Goal: Answer question/provide support: Share knowledge or assist other users

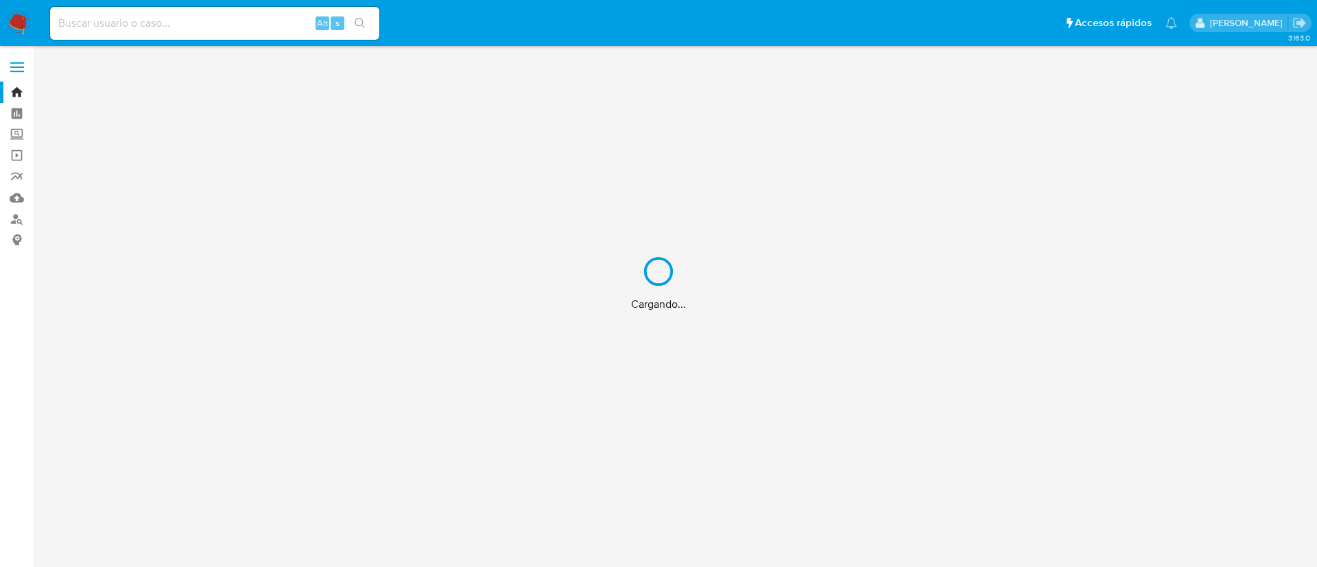
click at [264, 19] on div "Cargando..." at bounding box center [658, 283] width 1317 height 567
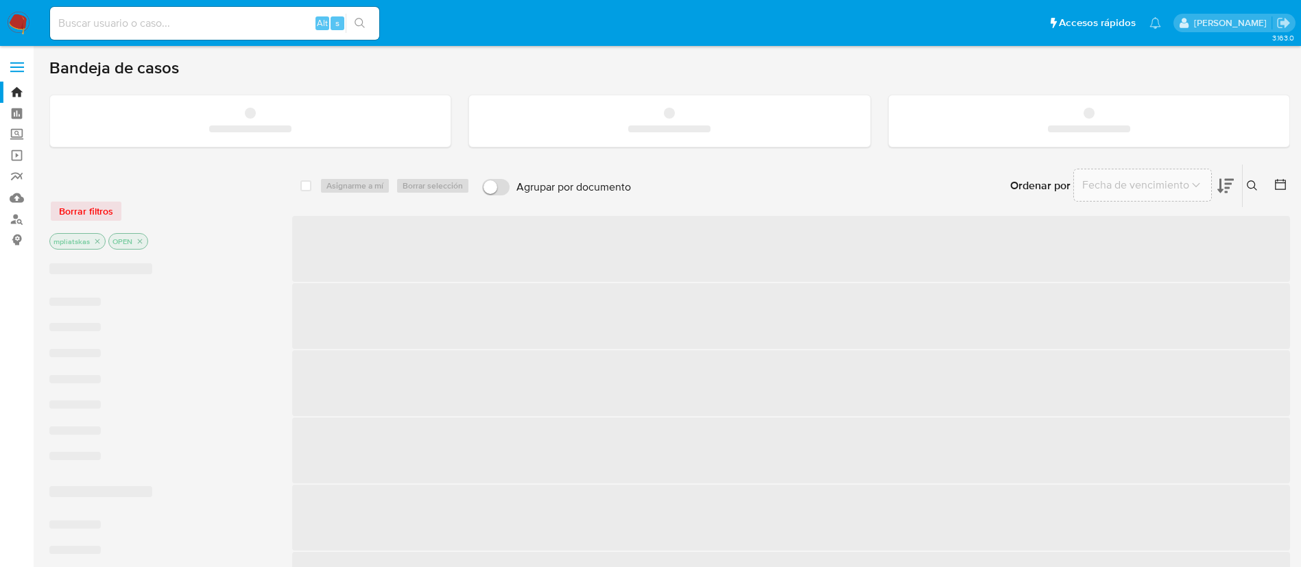
click at [265, 21] on input at bounding box center [214, 23] width 329 height 18
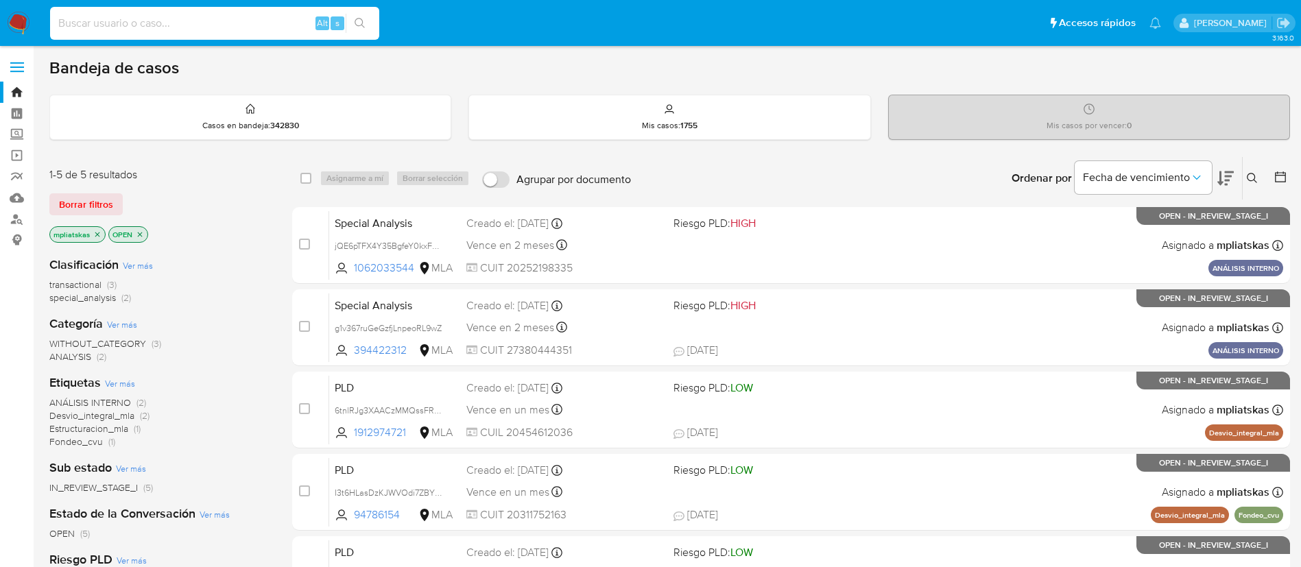
paste input "jQE6pTFX4Y35BgfeY0kxFHRI"
type input "jQE6pTFX4Y35BgfeY0kxFHRI"
click at [359, 19] on icon "search-icon" at bounding box center [360, 23] width 11 height 11
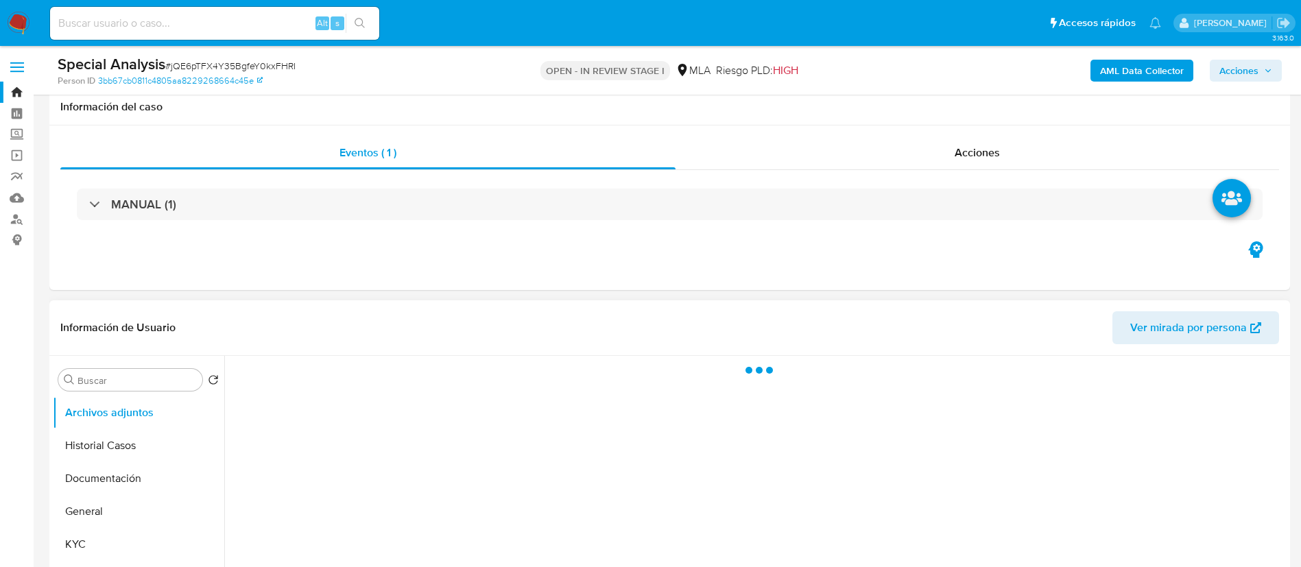
scroll to position [514, 0]
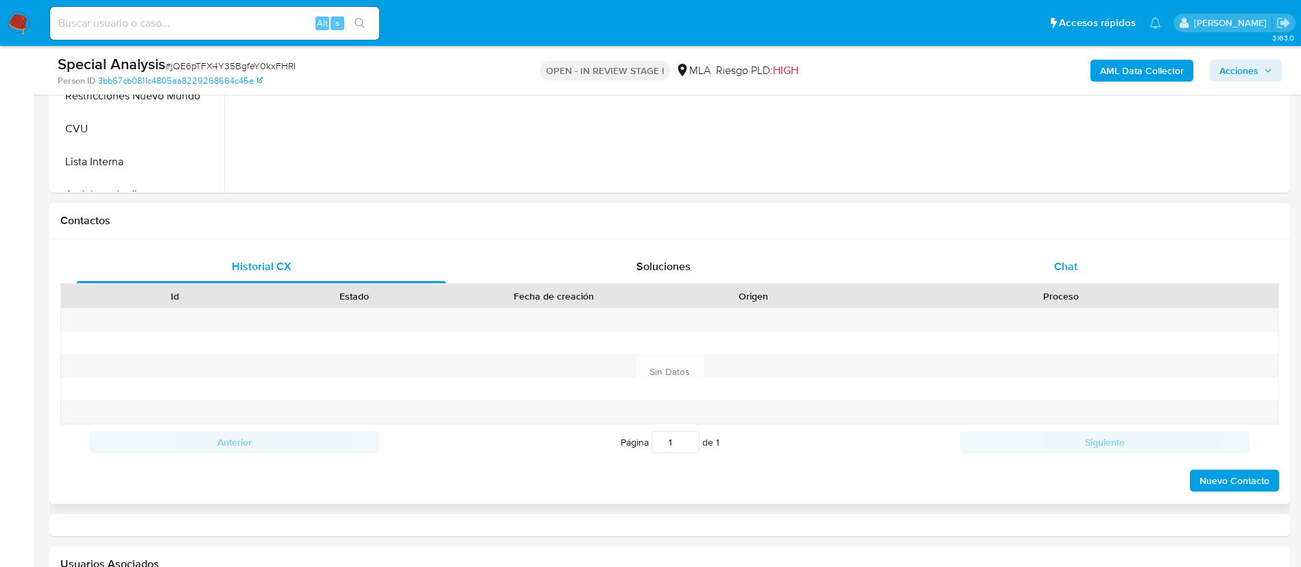
click at [939, 275] on div "Chat" at bounding box center [1065, 266] width 369 height 33
select select "10"
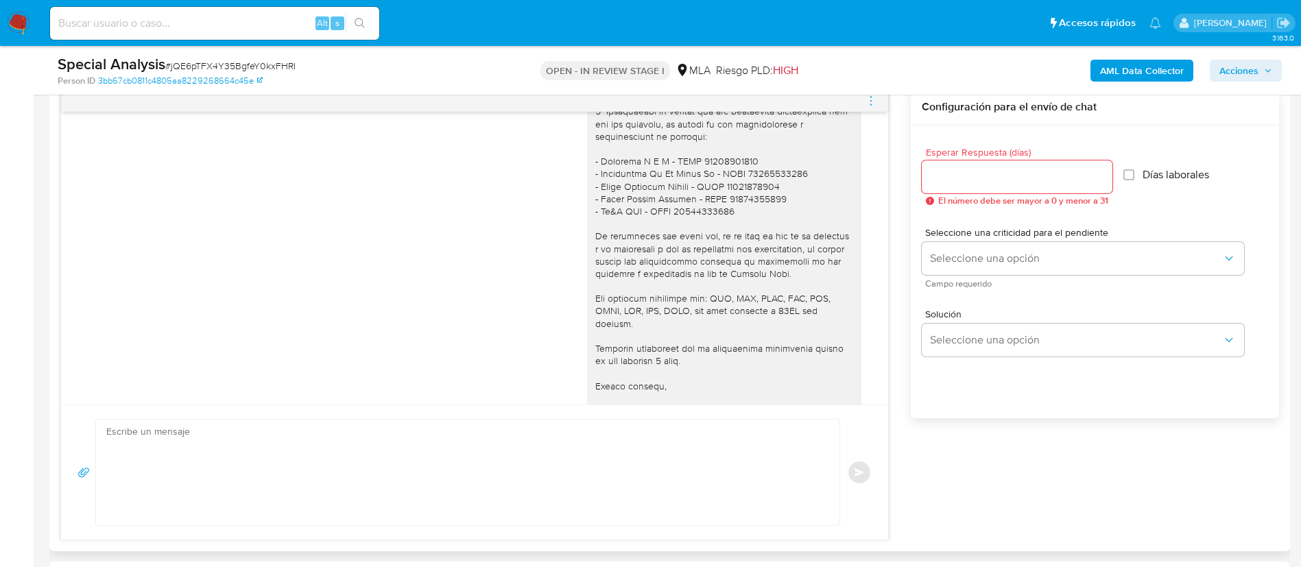
scroll to position [1714, 0]
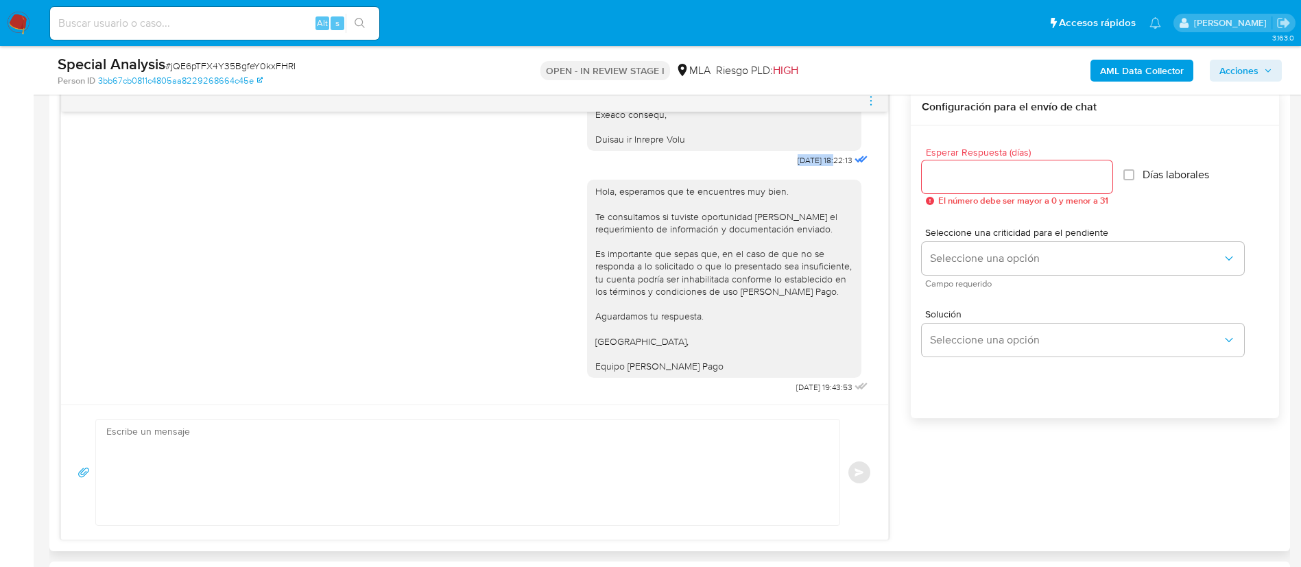
drag, startPoint x: 762, startPoint y: 158, endPoint x: 807, endPoint y: 158, distance: 44.6
copy span "24/09/2025"
drag, startPoint x: 761, startPoint y: 388, endPoint x: 804, endPoint y: 390, distance: 42.6
click at [804, 390] on div "Hola, esperamos que te encuentres muy bien. Te consultamos si tuviste oportunid…" at bounding box center [729, 283] width 284 height 227
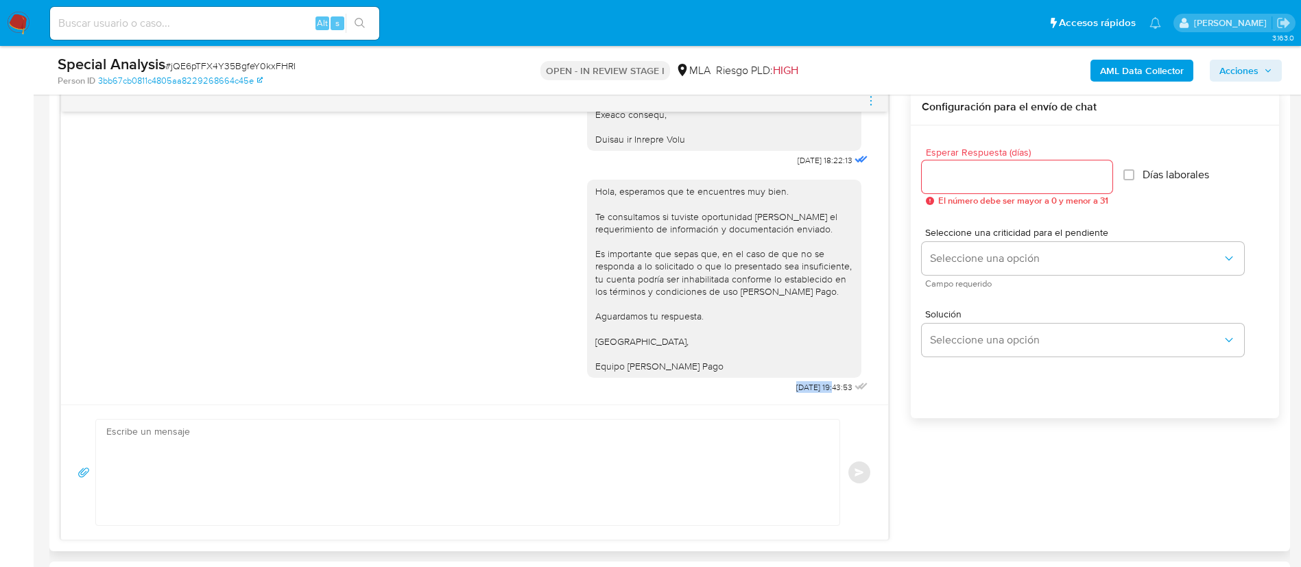
copy span "09/10/2025"
click at [1140, 78] on b "AML Data Collector" at bounding box center [1142, 71] width 84 height 22
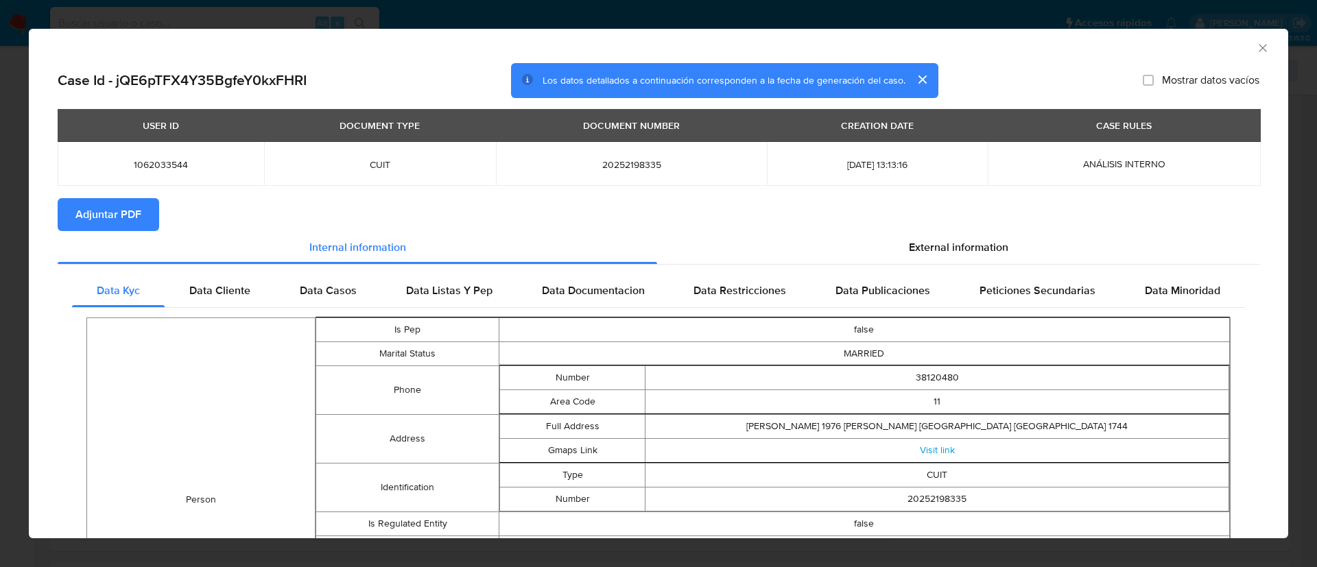
click at [142, 202] on button "Adjuntar PDF" at bounding box center [109, 214] width 102 height 33
click at [152, 167] on span "1062033544" at bounding box center [161, 164] width 174 height 12
copy span "1062033544"
click at [1246, 55] on div "AML Data Collector" at bounding box center [658, 46] width 1259 height 34
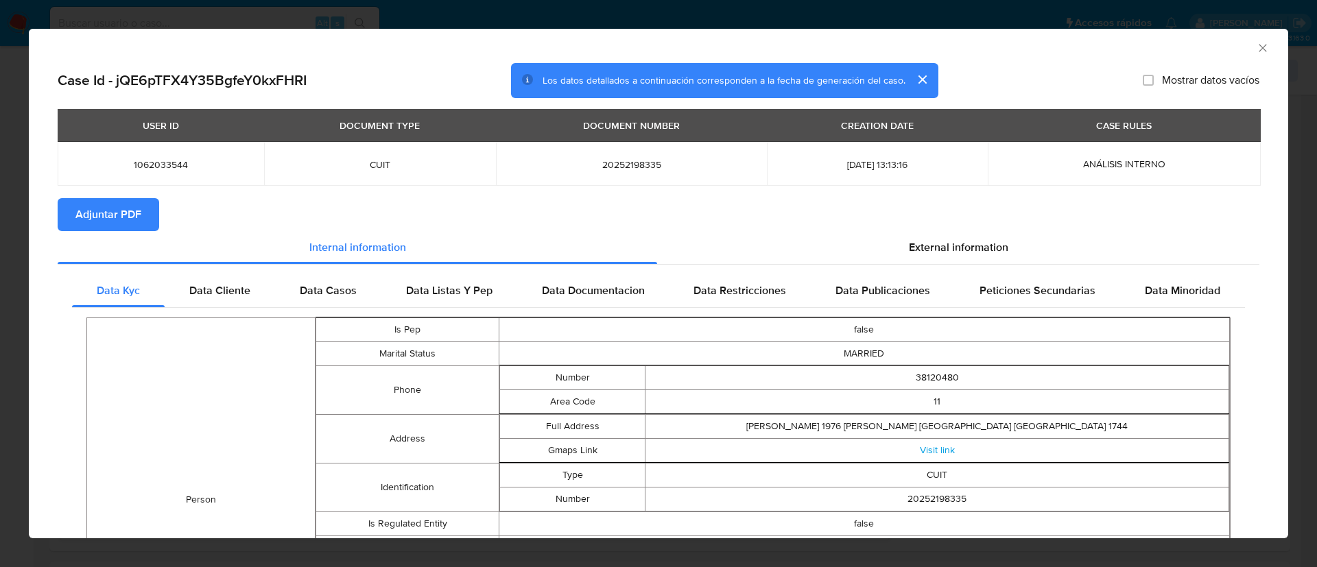
click at [1256, 47] on icon "Cerrar ventana" at bounding box center [1263, 48] width 14 height 14
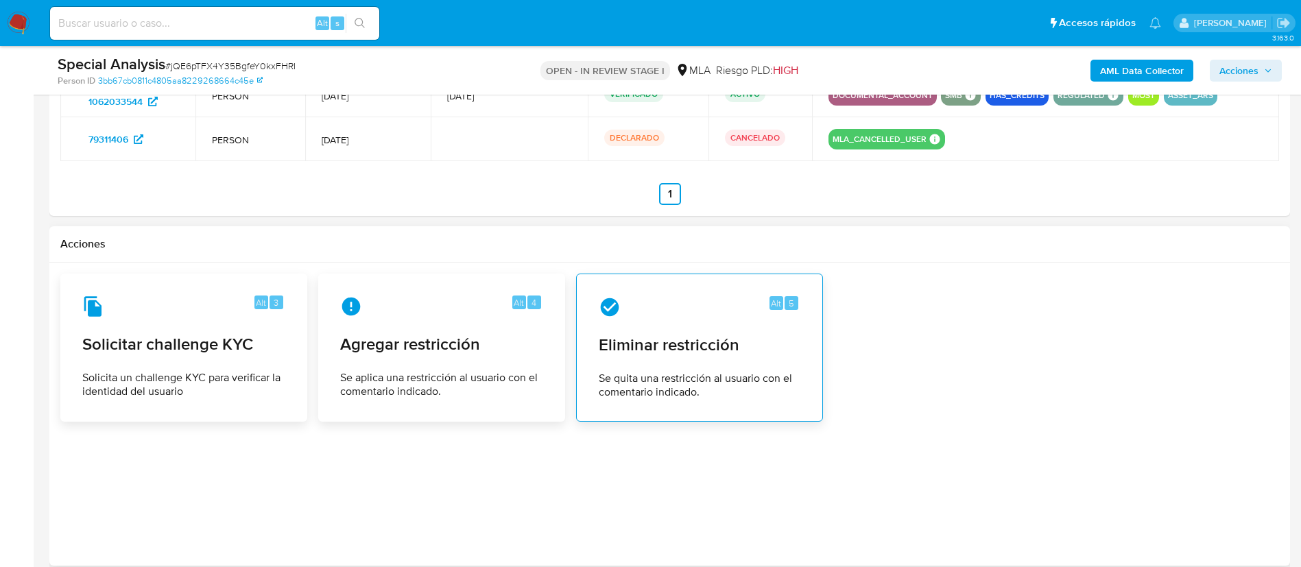
scroll to position [2143, 0]
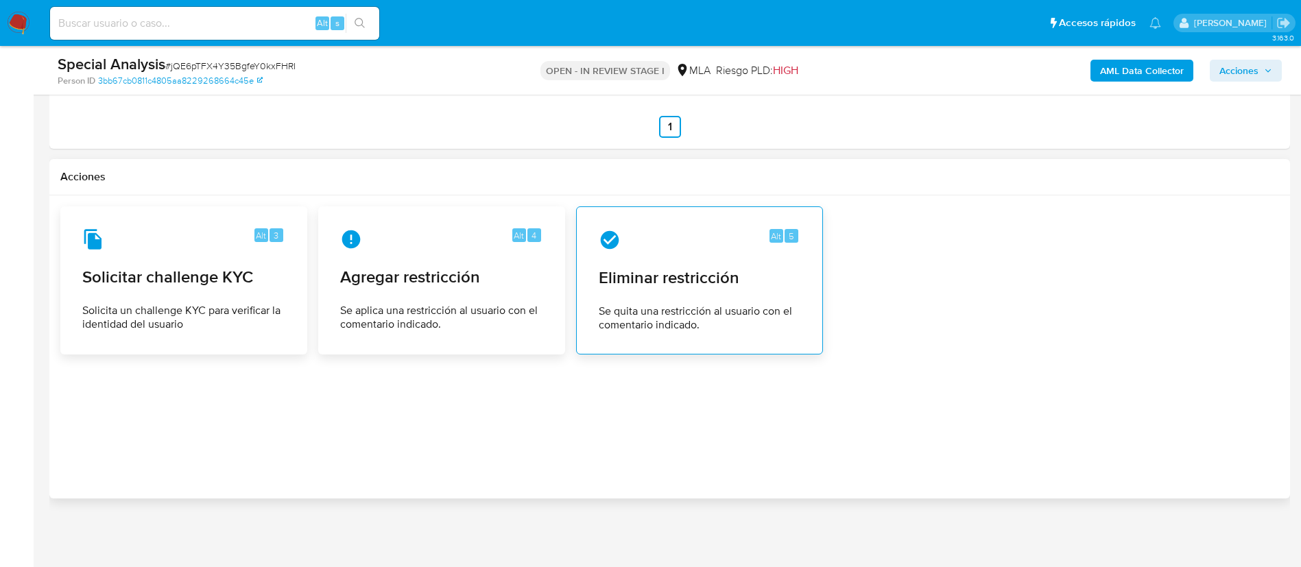
click at [603, 314] on span "Se quita una restricción al usuario con el comentario indicado." at bounding box center [700, 318] width 202 height 27
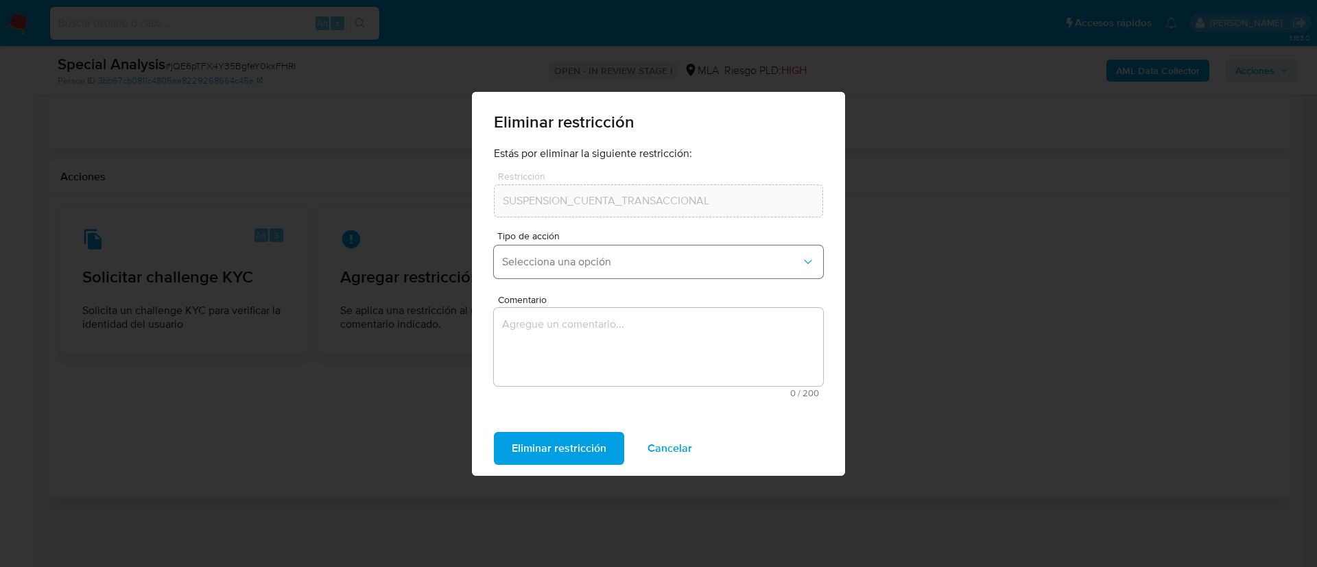
click at [568, 257] on span "Selecciona una opción" at bounding box center [651, 262] width 299 height 14
drag, startPoint x: 569, startPoint y: 289, endPoint x: 560, endPoint y: 314, distance: 26.7
click at [568, 289] on div "Rehabilitación" at bounding box center [654, 299] width 305 height 33
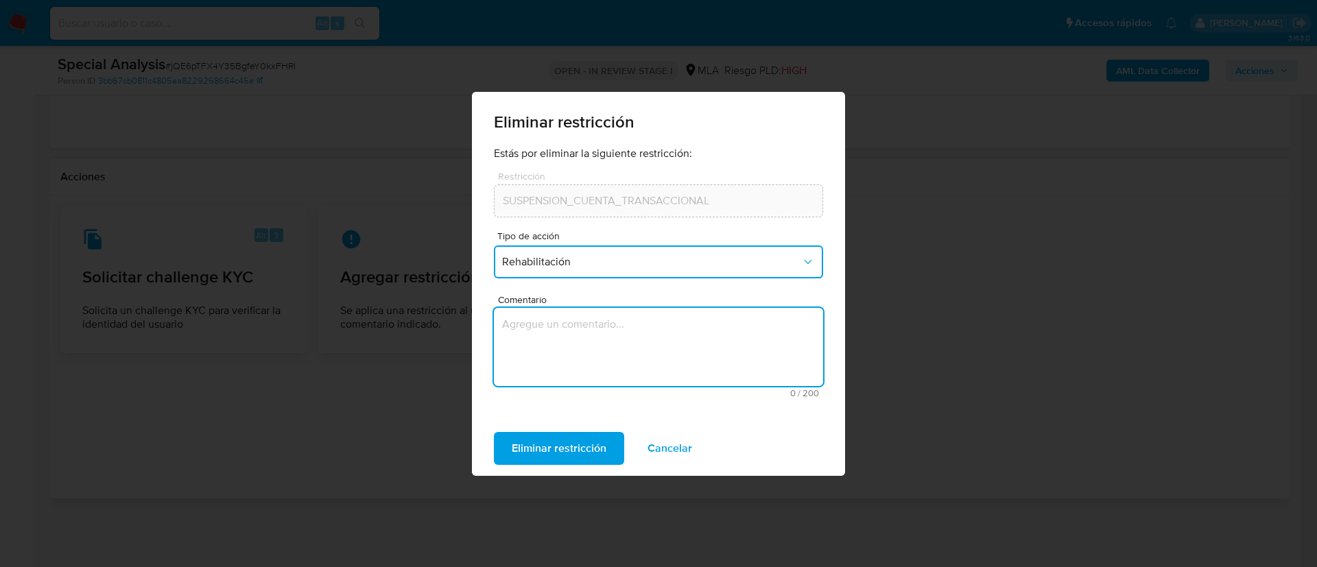
click at [560, 319] on textarea "Comentario" at bounding box center [658, 347] width 329 height 78
type textarea "AML"
click at [558, 451] on span "Eliminar restricción" at bounding box center [559, 449] width 95 height 30
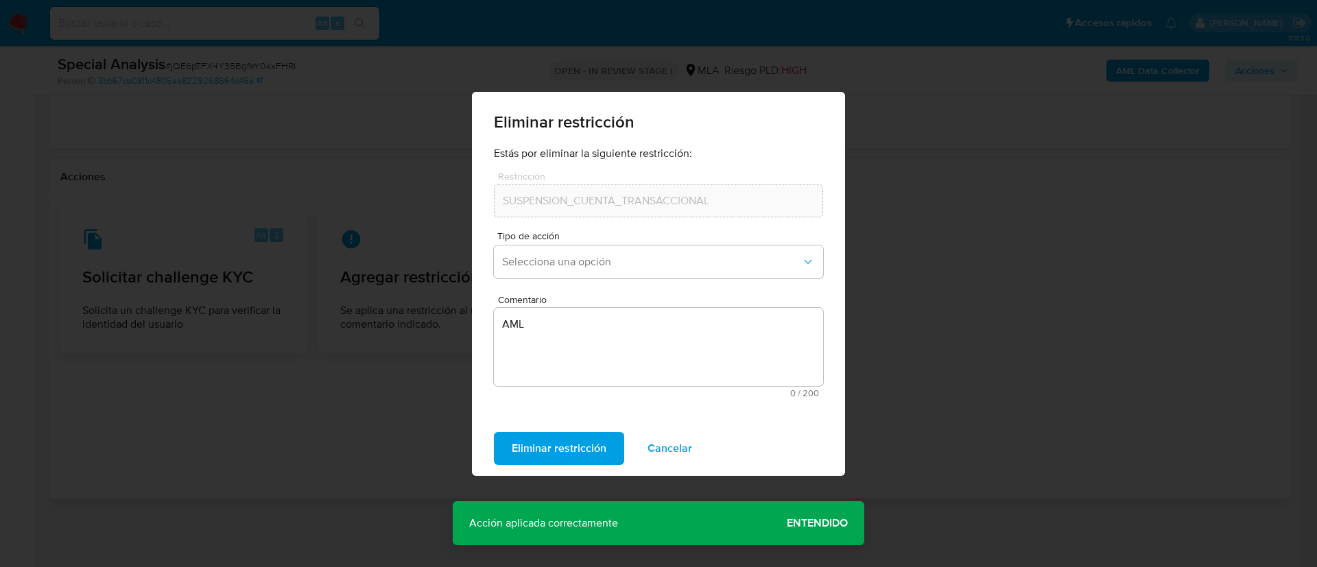
click at [681, 445] on span "Cancelar" at bounding box center [670, 449] width 45 height 30
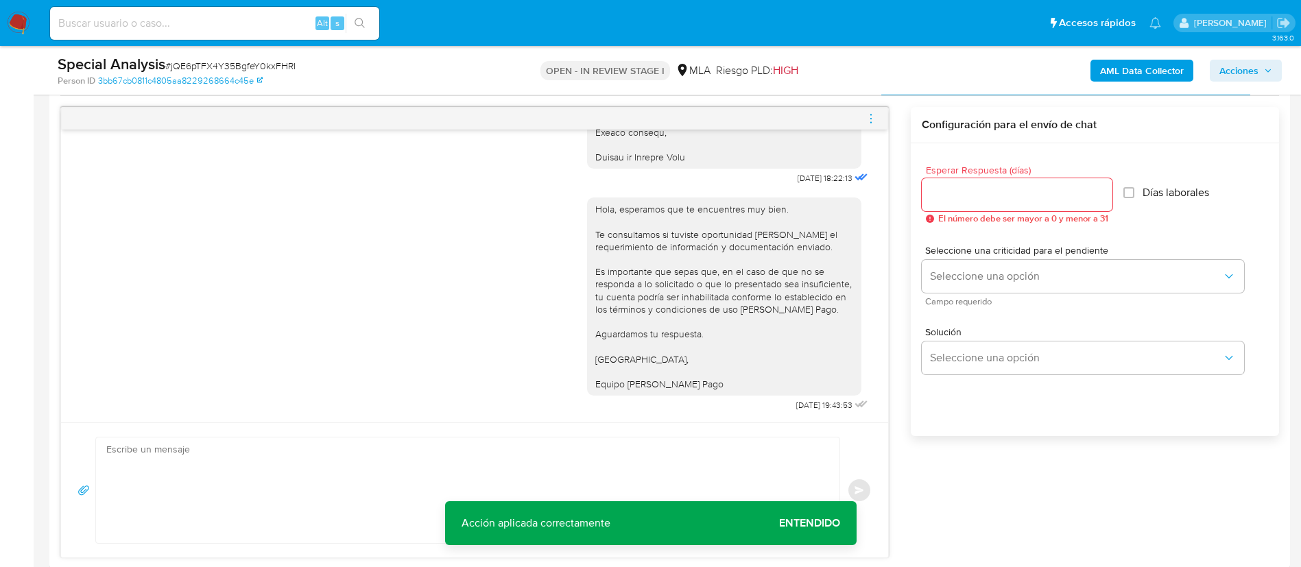
scroll to position [600, 0]
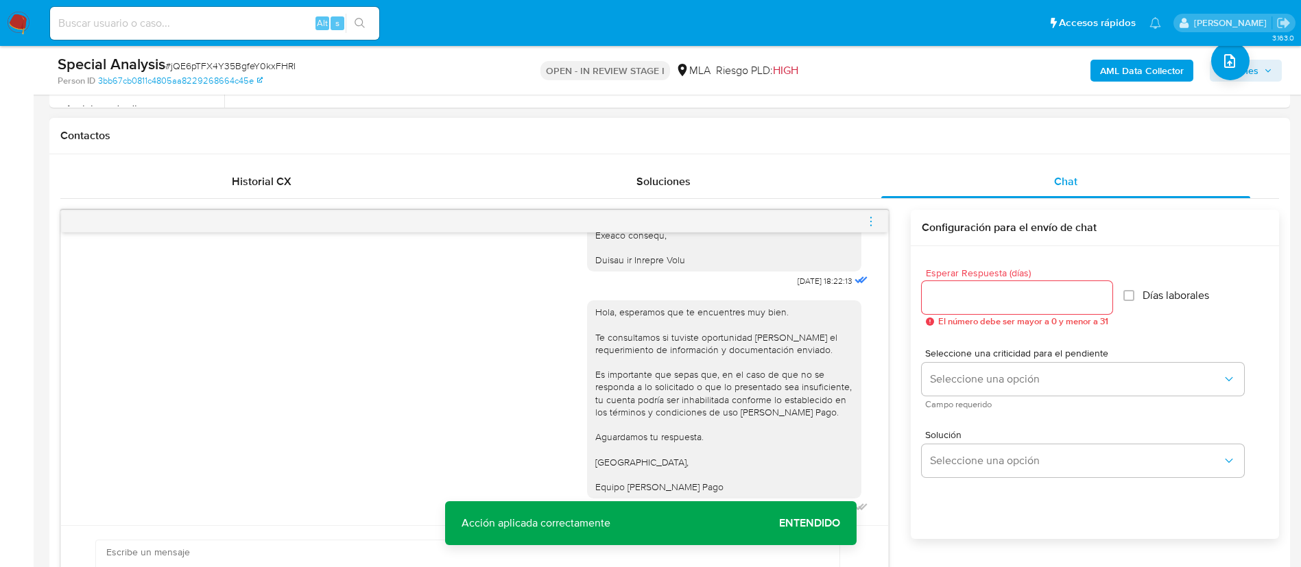
click at [864, 222] on div at bounding box center [474, 222] width 827 height 22
click at [866, 220] on icon "menu-action" at bounding box center [871, 221] width 12 height 12
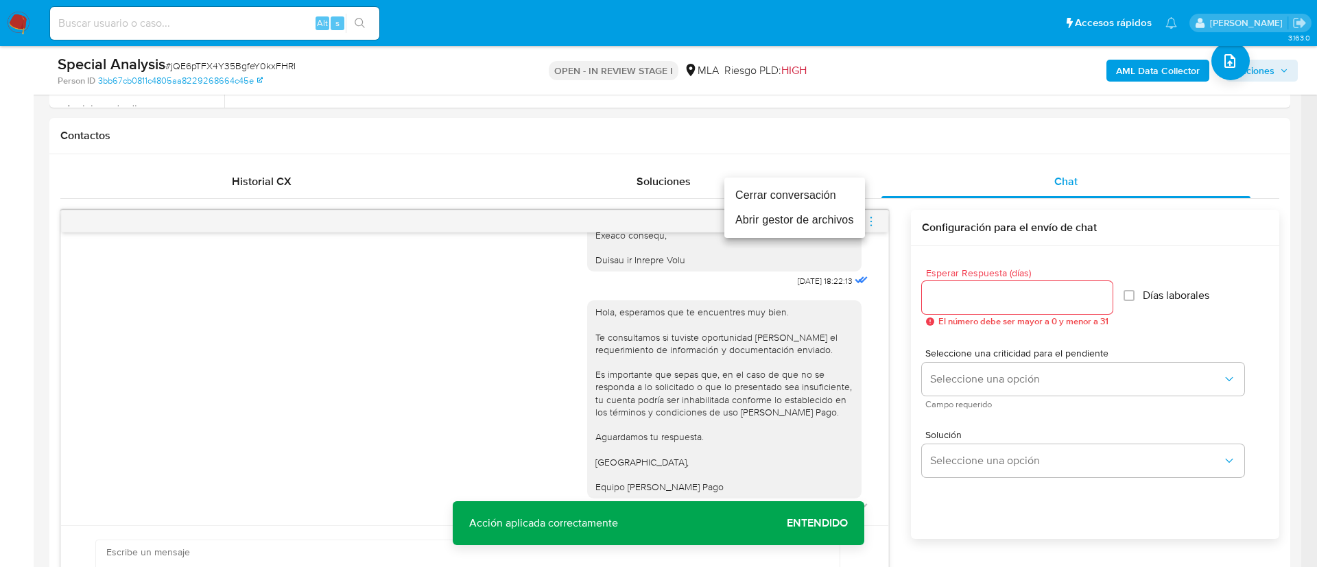
click at [830, 197] on li "Cerrar conversación" at bounding box center [794, 195] width 141 height 25
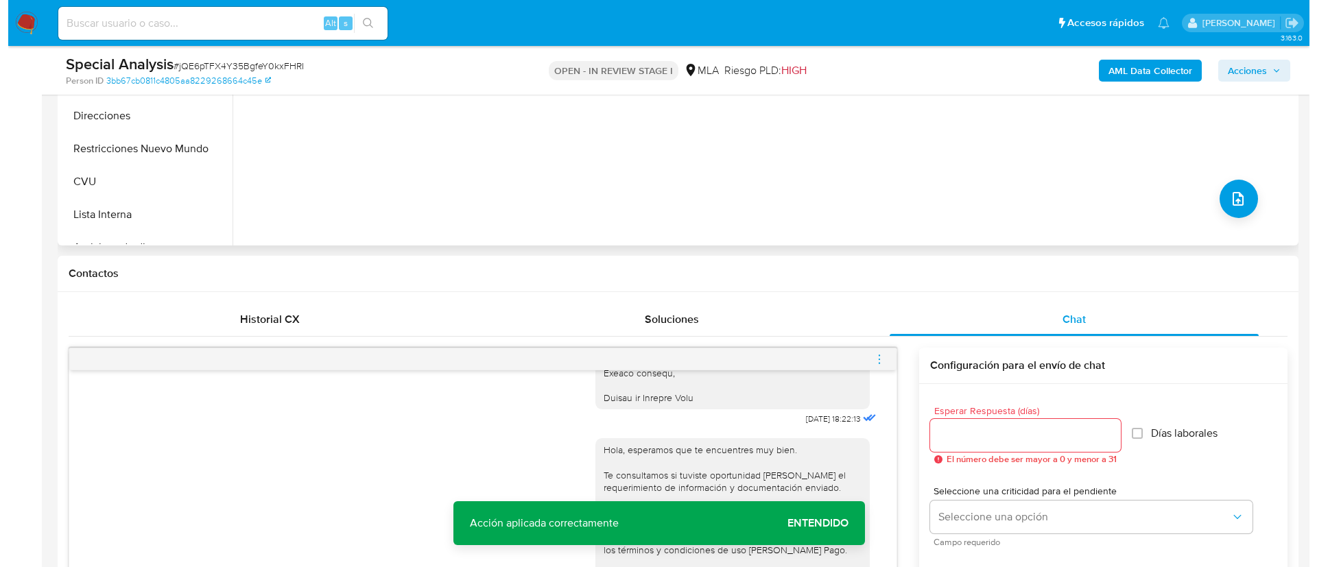
scroll to position [291, 0]
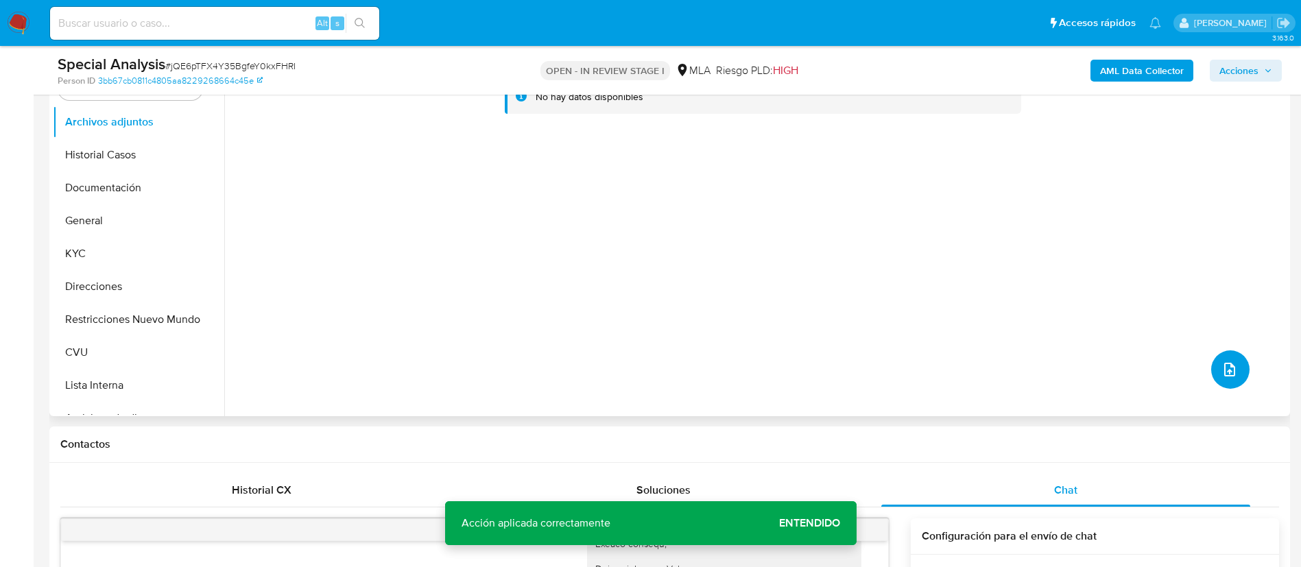
click at [1237, 374] on button "upload-file" at bounding box center [1230, 370] width 38 height 38
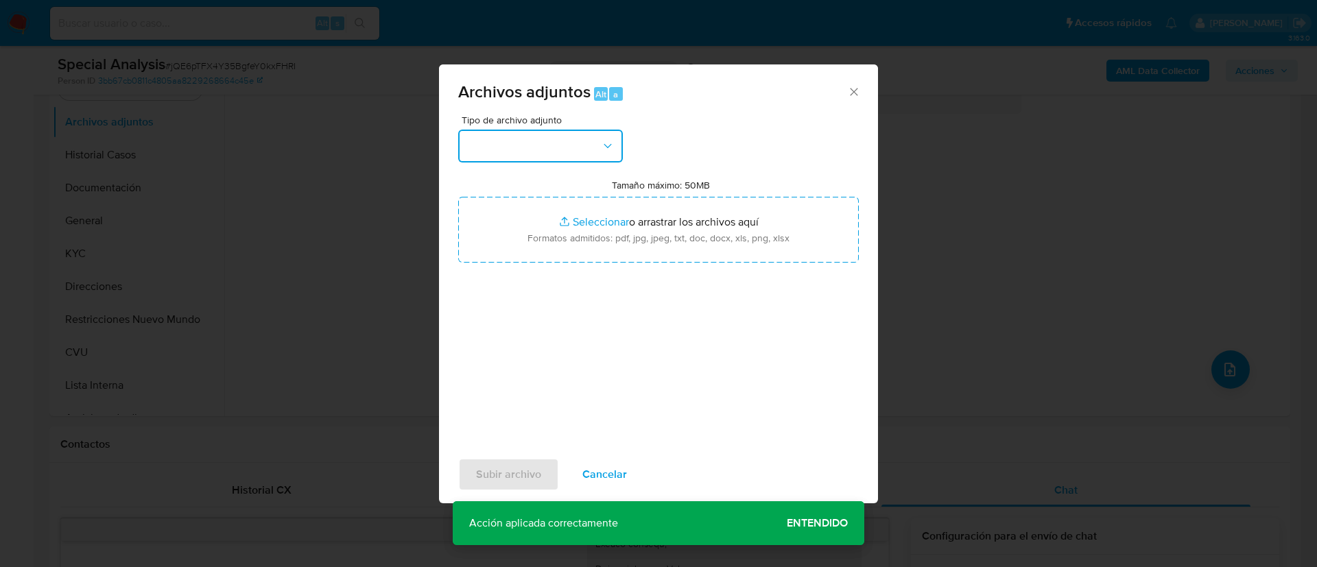
click at [570, 137] on button "button" at bounding box center [540, 146] width 165 height 33
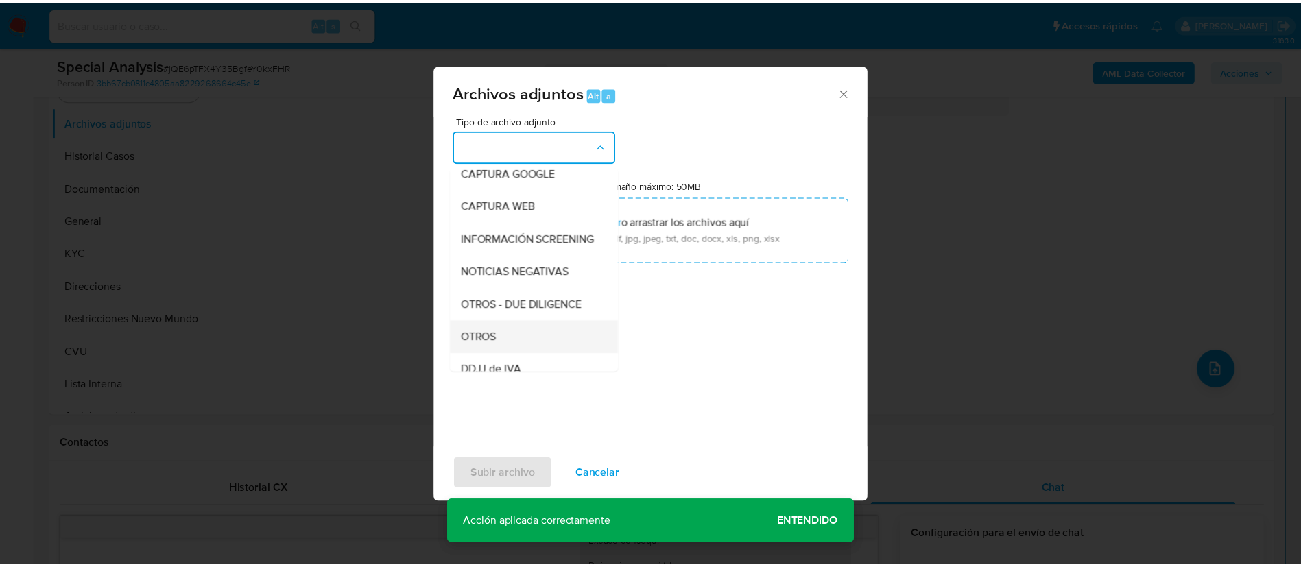
scroll to position [206, 0]
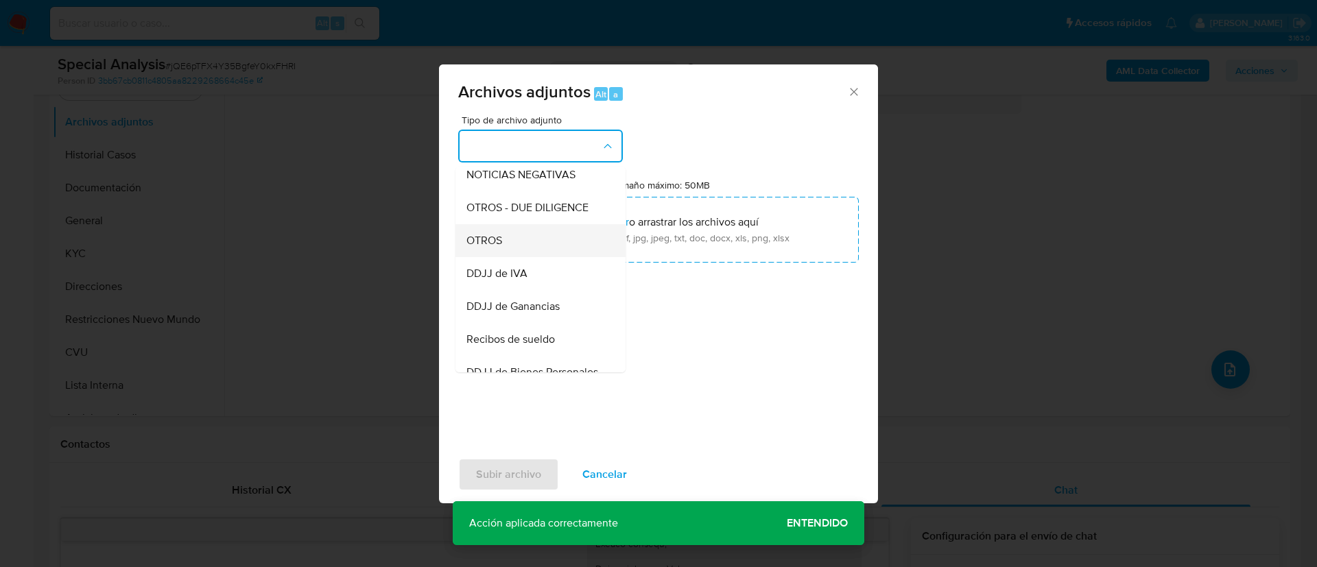
click at [530, 254] on div "OTROS" at bounding box center [536, 240] width 140 height 33
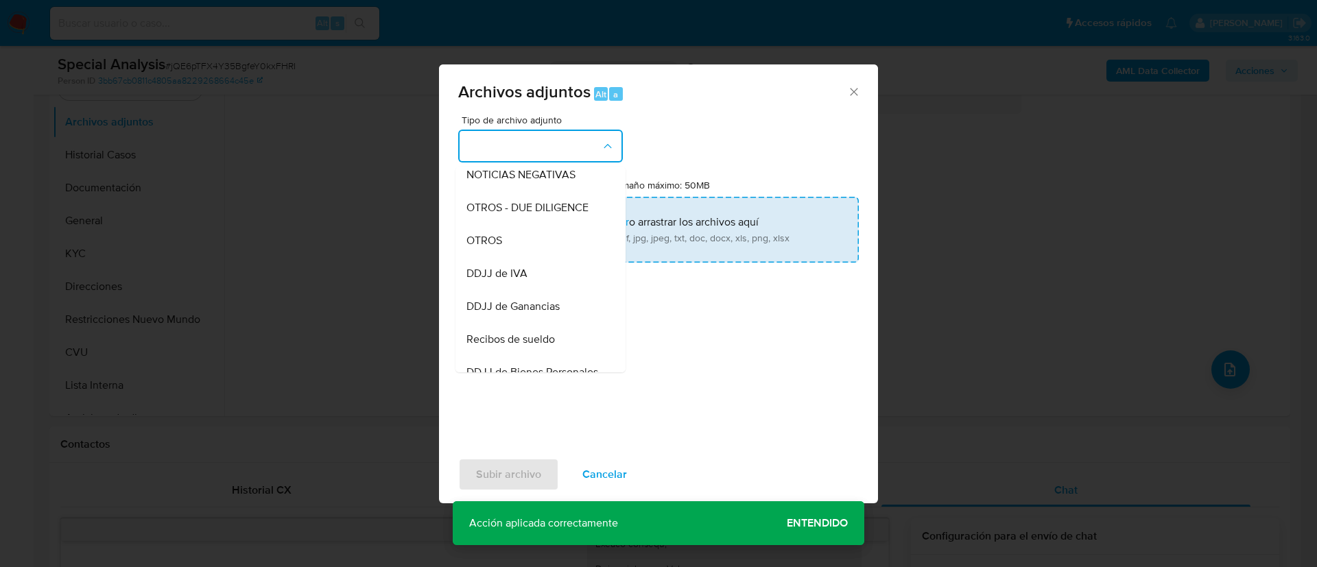
click at [530, 254] on input "Tamaño máximo: 50MB Seleccionar archivos" at bounding box center [658, 230] width 401 height 66
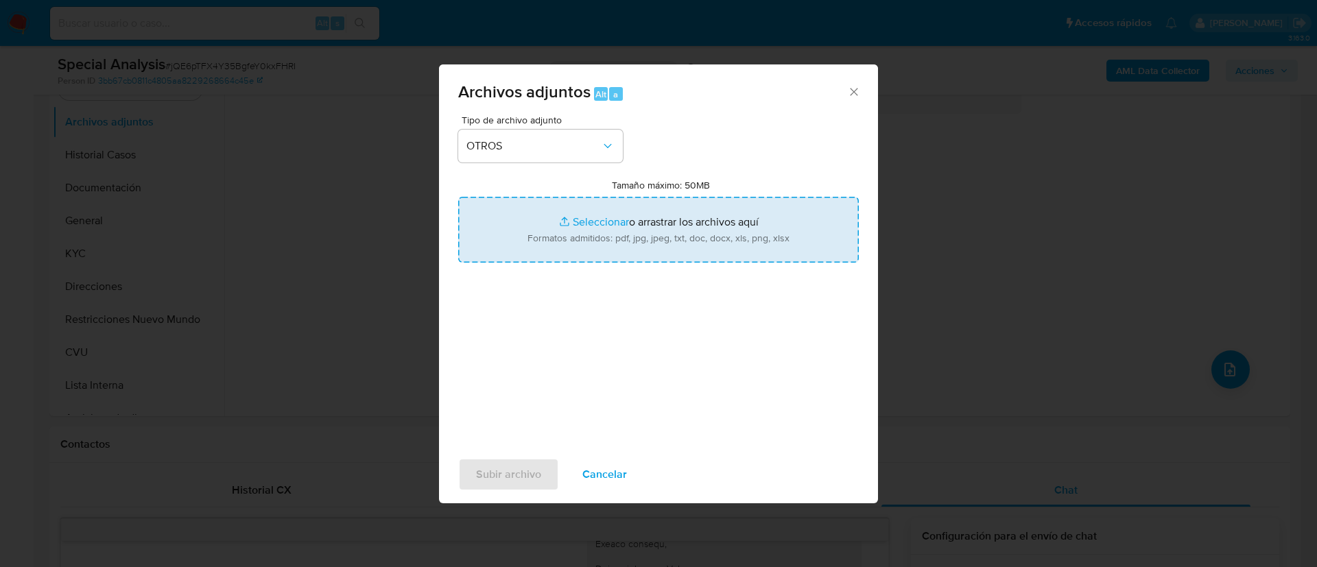
type input "C:\fakepath\1062033544 Movimientos.xlsx"
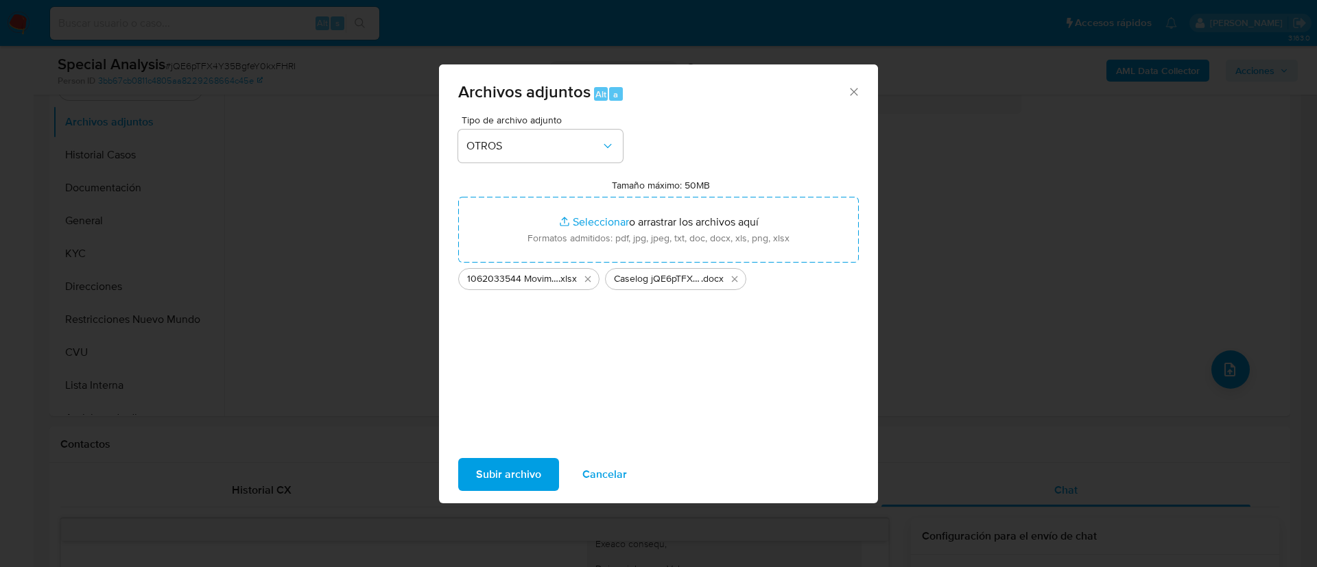
click at [514, 485] on span "Subir archivo" at bounding box center [508, 475] width 65 height 30
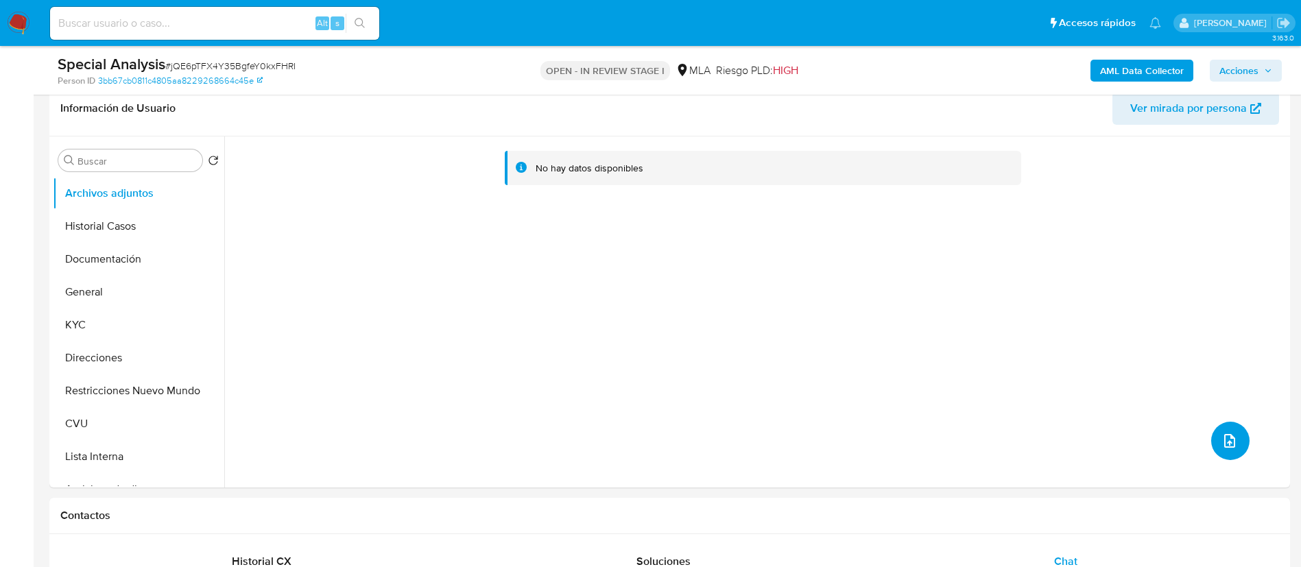
scroll to position [188, 0]
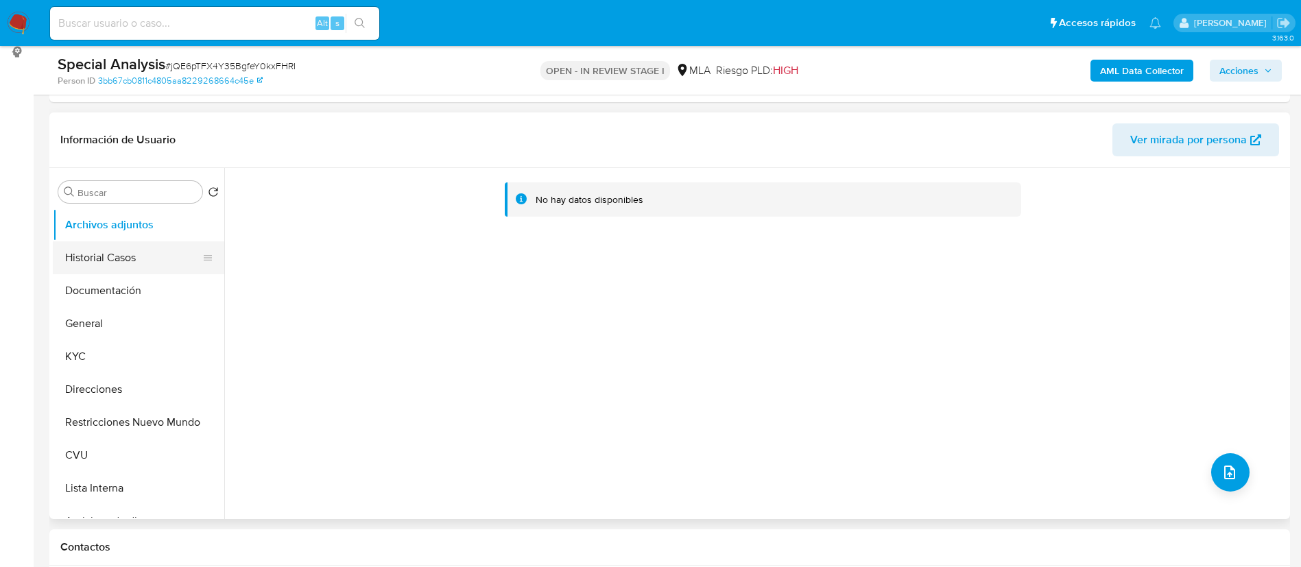
click at [137, 261] on button "Historial Casos" at bounding box center [133, 257] width 161 height 33
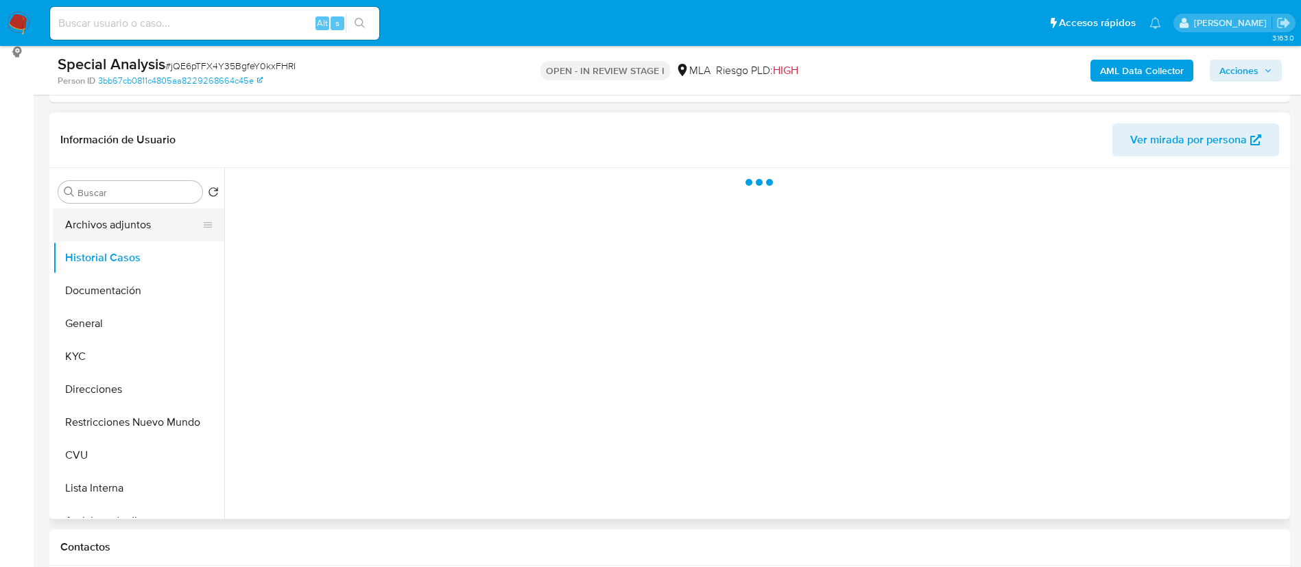
click at [126, 226] on button "Archivos adjuntos" at bounding box center [133, 225] width 161 height 33
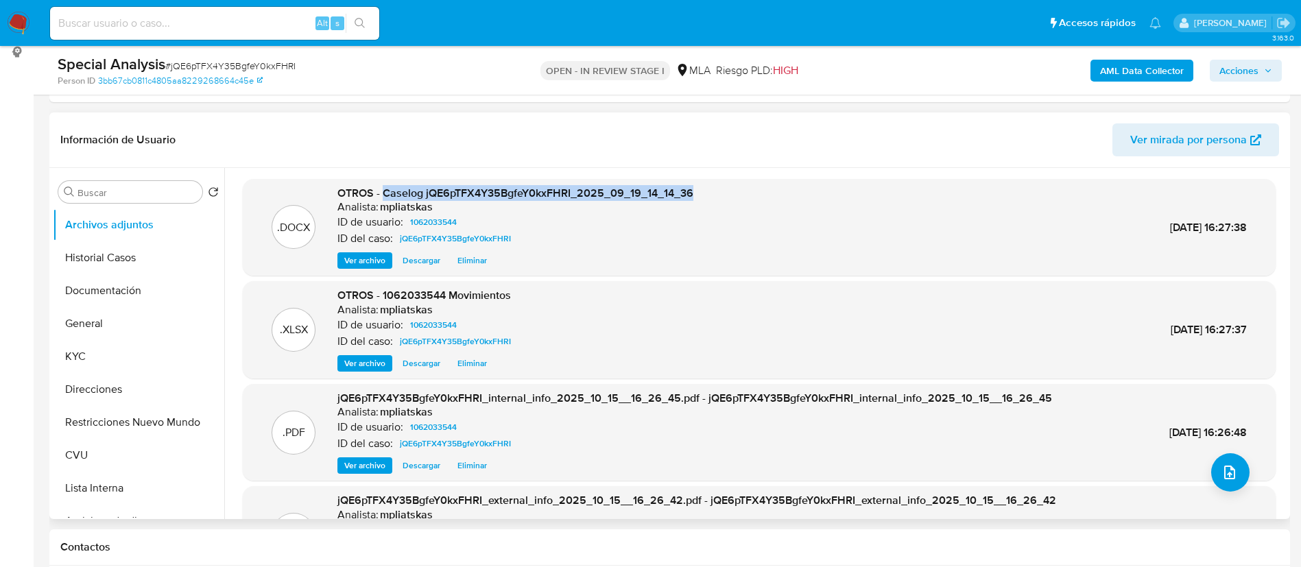
drag, startPoint x: 383, startPoint y: 189, endPoint x: 694, endPoint y: 183, distance: 310.8
click at [694, 183] on div ".DOCX OTROS - Caselog jQE6pTFX4Y35BgfeY0kxFHRI_2025_09_19_14_14_36 Analista: mp…" at bounding box center [759, 227] width 1033 height 97
copy span "Caselog jQE6pTFX4Y35BgfeY0kxFHRI_2025_09_19_14_14_36"
click at [137, 426] on button "Restricciones Nuevo Mundo" at bounding box center [133, 422] width 161 height 33
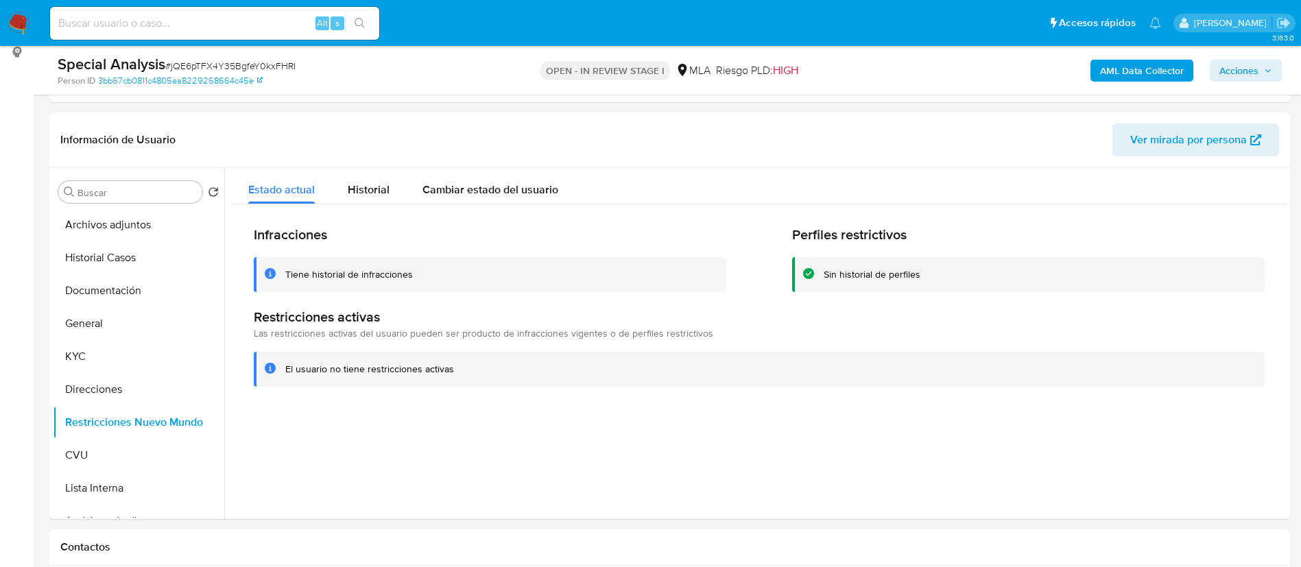
click at [1271, 67] on icon "button" at bounding box center [1268, 71] width 8 height 8
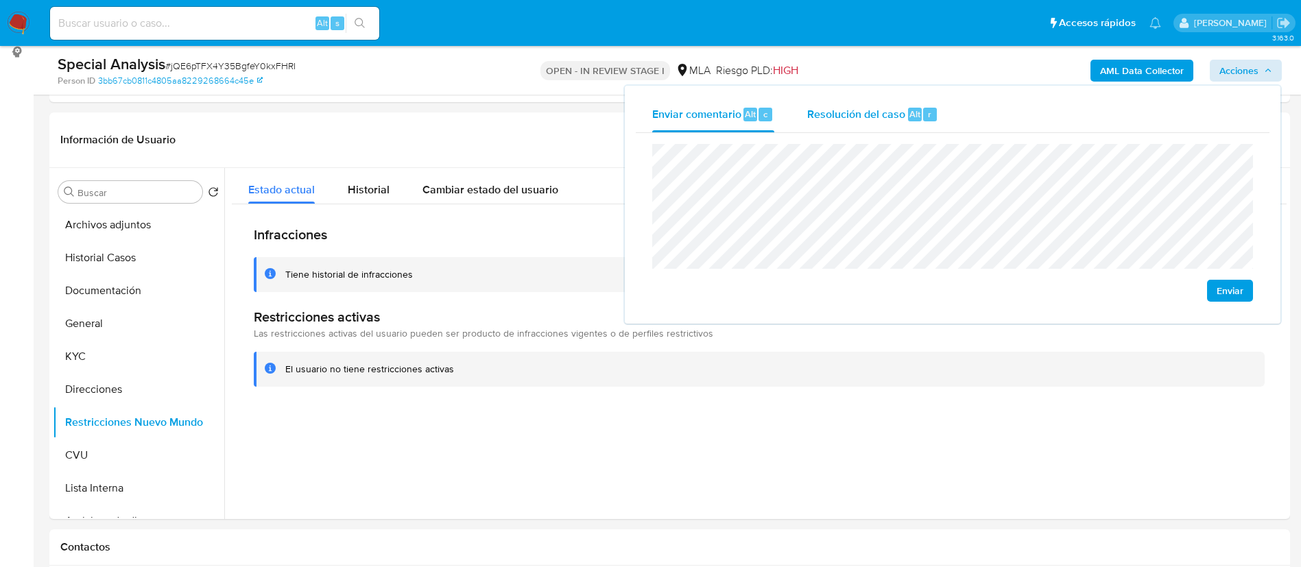
drag, startPoint x: 866, startPoint y: 133, endPoint x: 862, endPoint y: 128, distance: 7.3
click at [864, 130] on div "Enviar comentario Alt c Resolución del caso Alt r Enviar" at bounding box center [953, 205] width 634 height 216
drag, startPoint x: 853, startPoint y: 118, endPoint x: 851, endPoint y: 131, distance: 13.1
click at [851, 131] on div "Resolución del caso Alt r" at bounding box center [872, 115] width 131 height 36
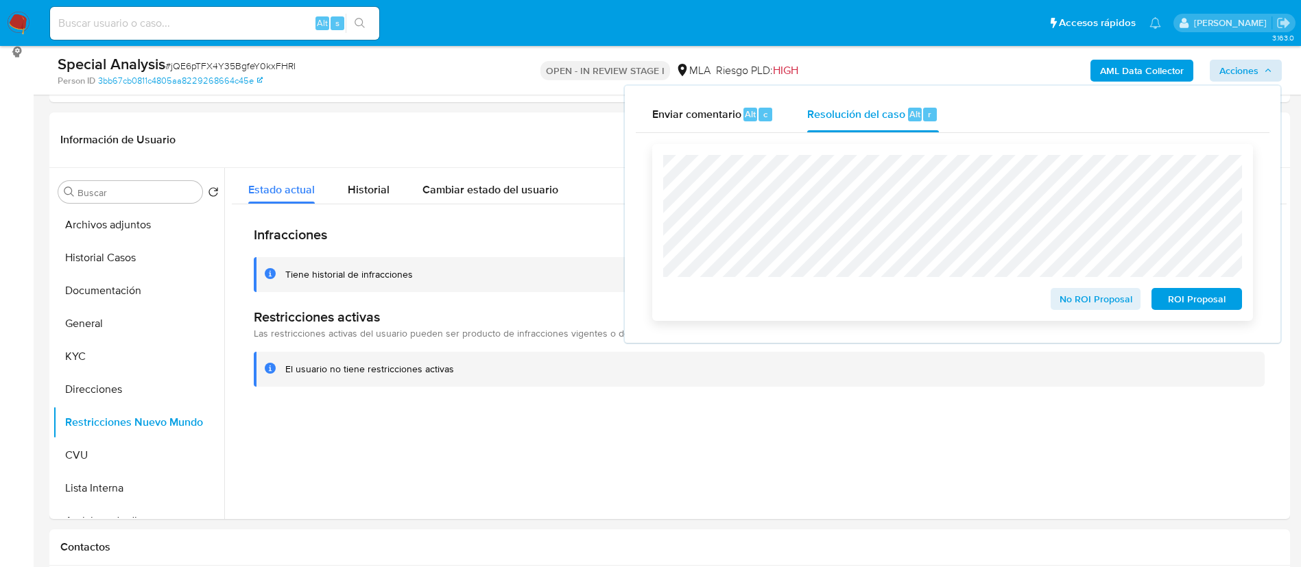
click at [1089, 295] on span "No ROI Proposal" at bounding box center [1096, 298] width 71 height 19
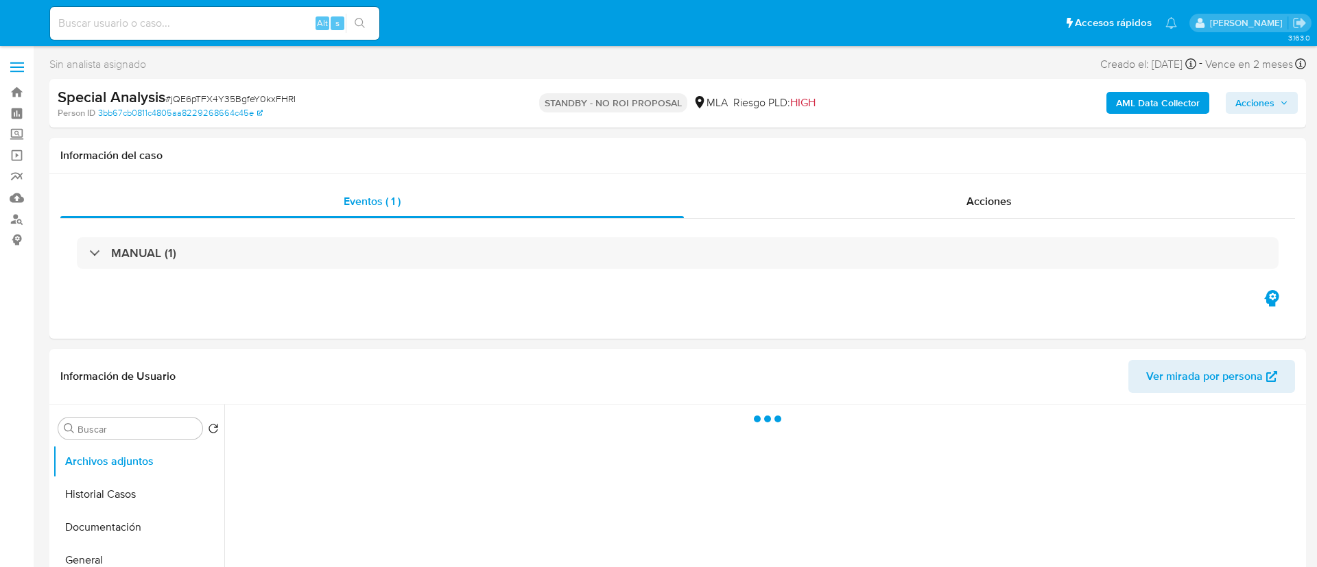
select select "10"
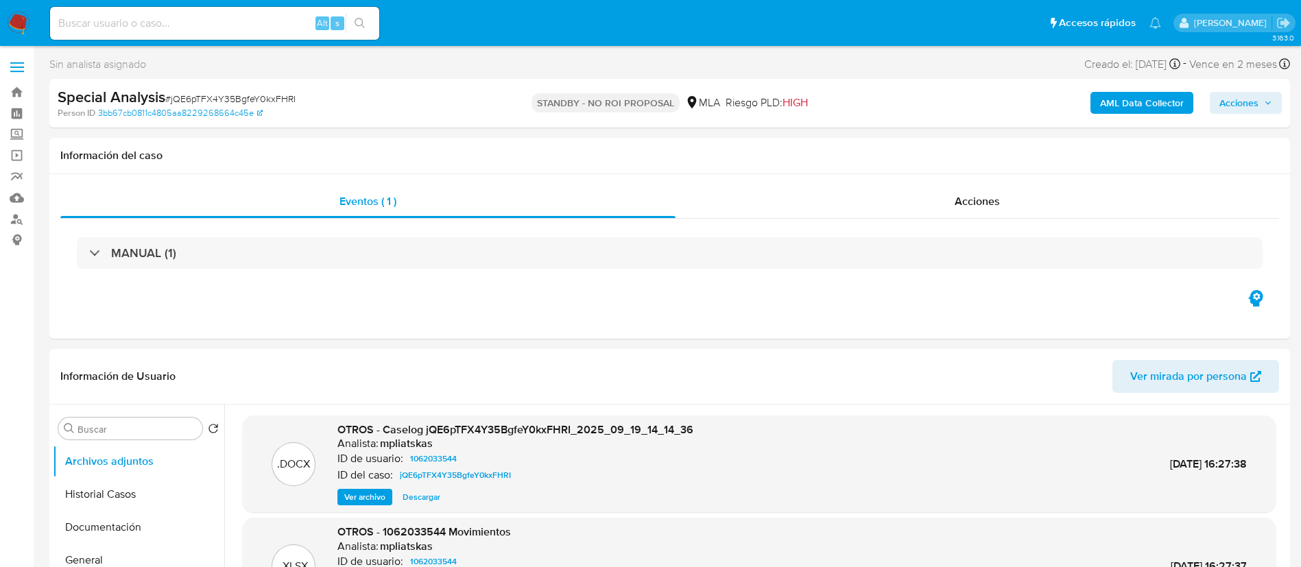
click at [266, 23] on input at bounding box center [214, 23] width 329 height 18
paste input "6tnlRJg3XAACzMMQssFRLpUb"
type input "6tnlRJg3XAACzMMQssFRLpUb"
click at [351, 22] on button "search-icon" at bounding box center [360, 23] width 28 height 19
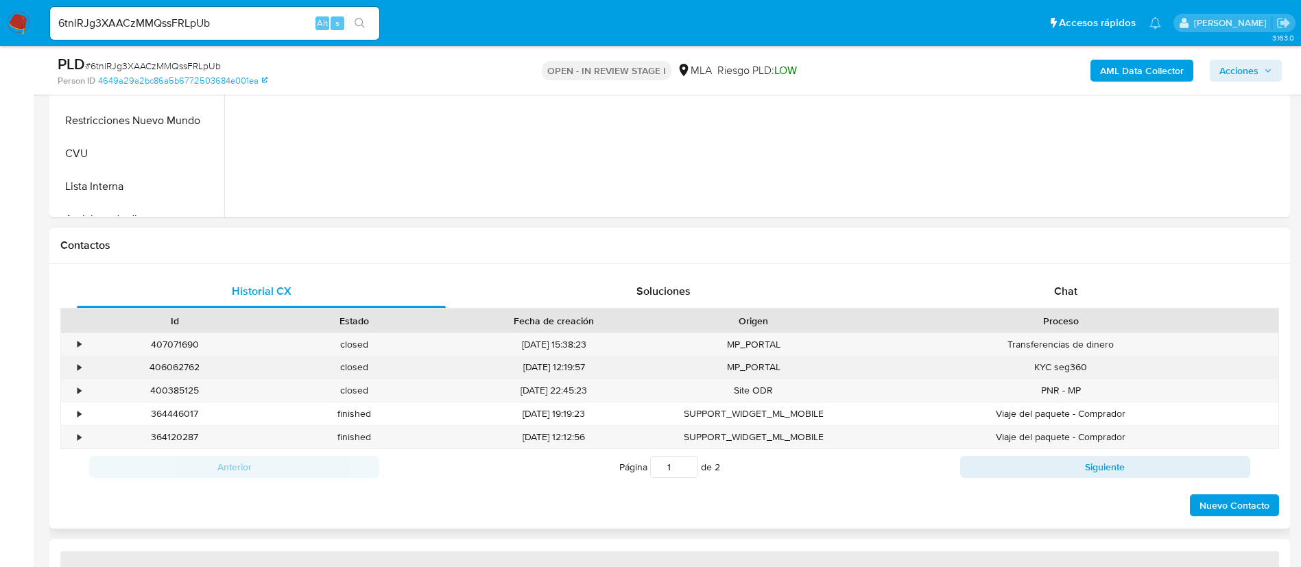
scroll to position [514, 0]
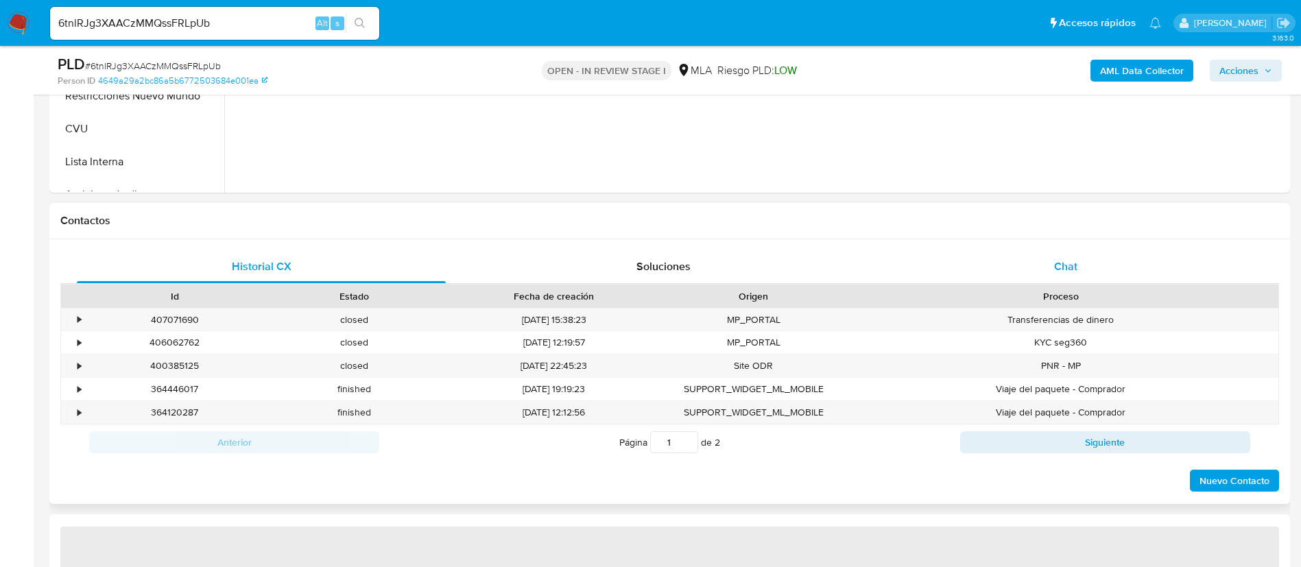
select select "10"
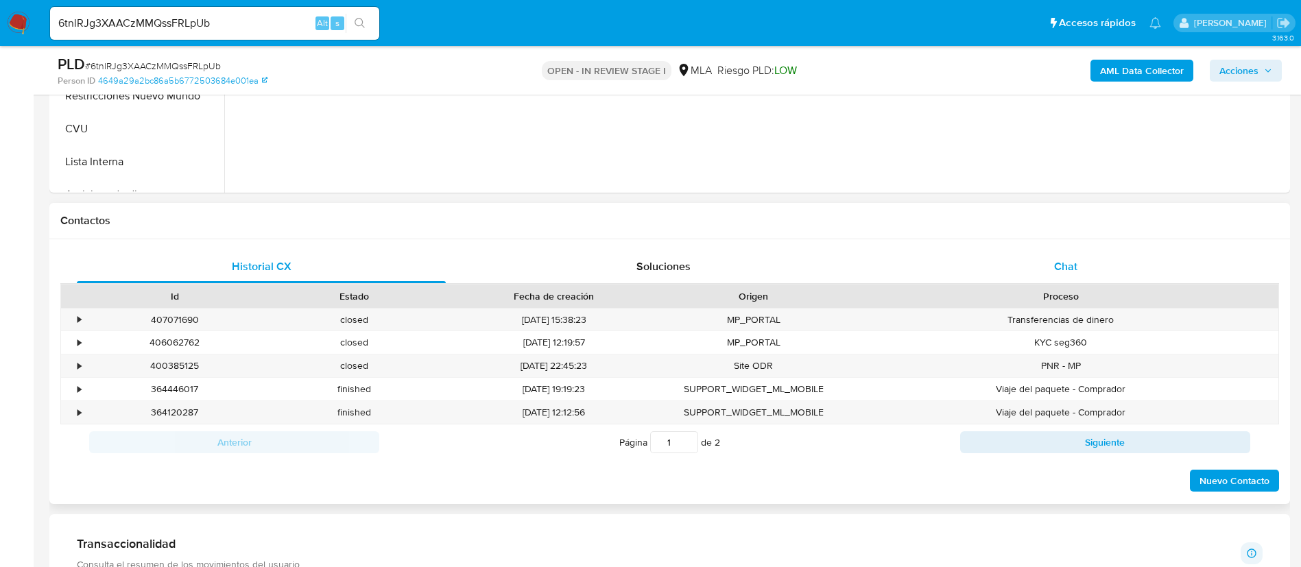
click at [962, 269] on div "Chat" at bounding box center [1065, 266] width 369 height 33
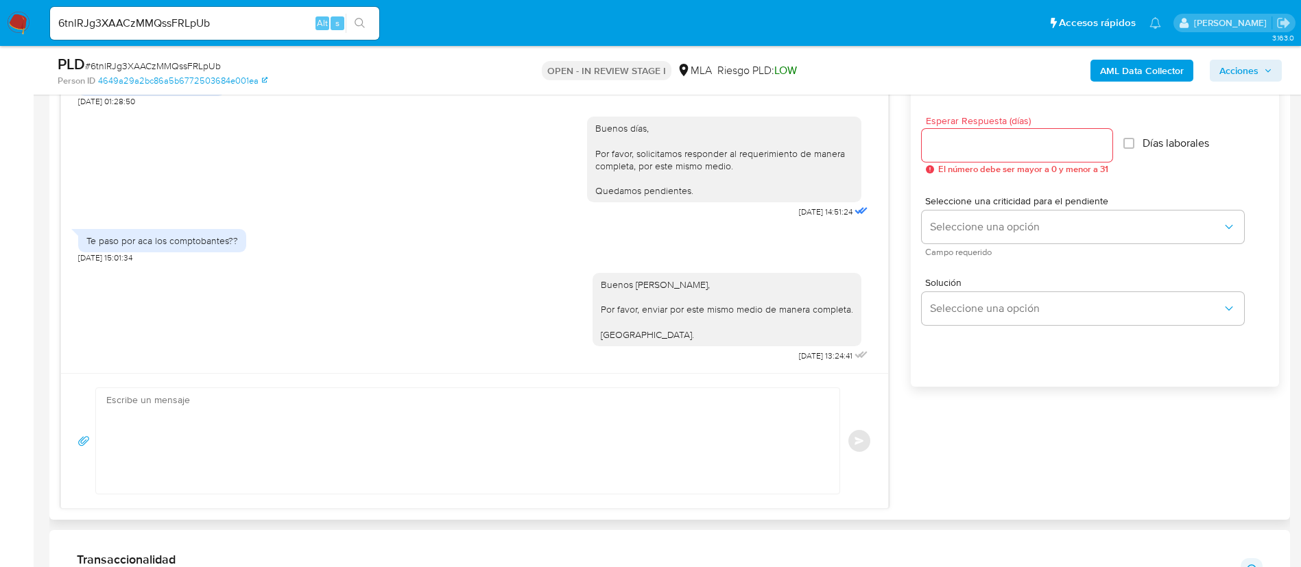
scroll to position [720, 0]
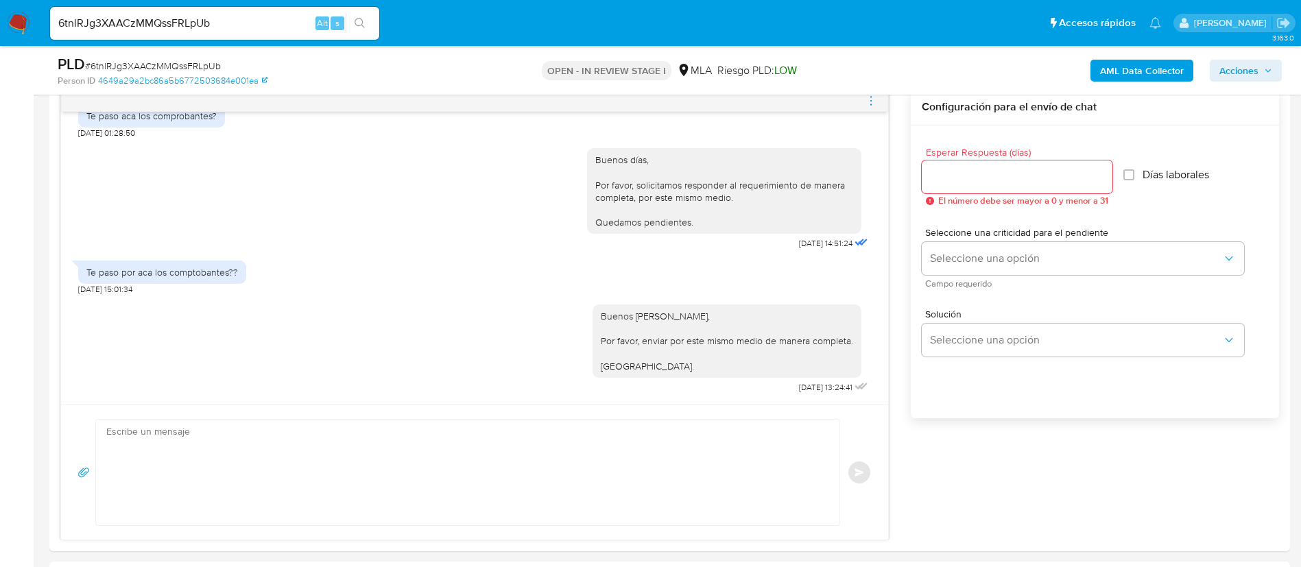
click at [262, 27] on input "6tnlRJg3XAACzMMQssFRLpUb" at bounding box center [214, 23] width 329 height 18
paste input "HPQzMGjTSWl8rvODtx0CZ38N"
type input "HPQzMGjTSWl8rvODtx0CZ38N"
click at [347, 22] on button "search-icon" at bounding box center [360, 23] width 28 height 19
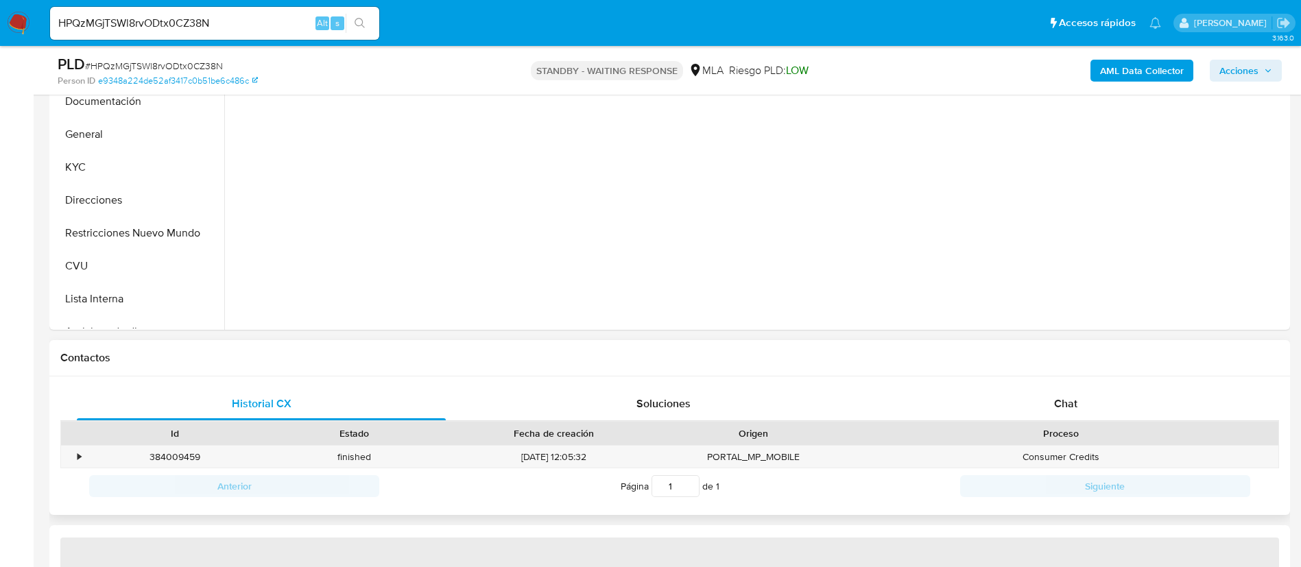
scroll to position [412, 0]
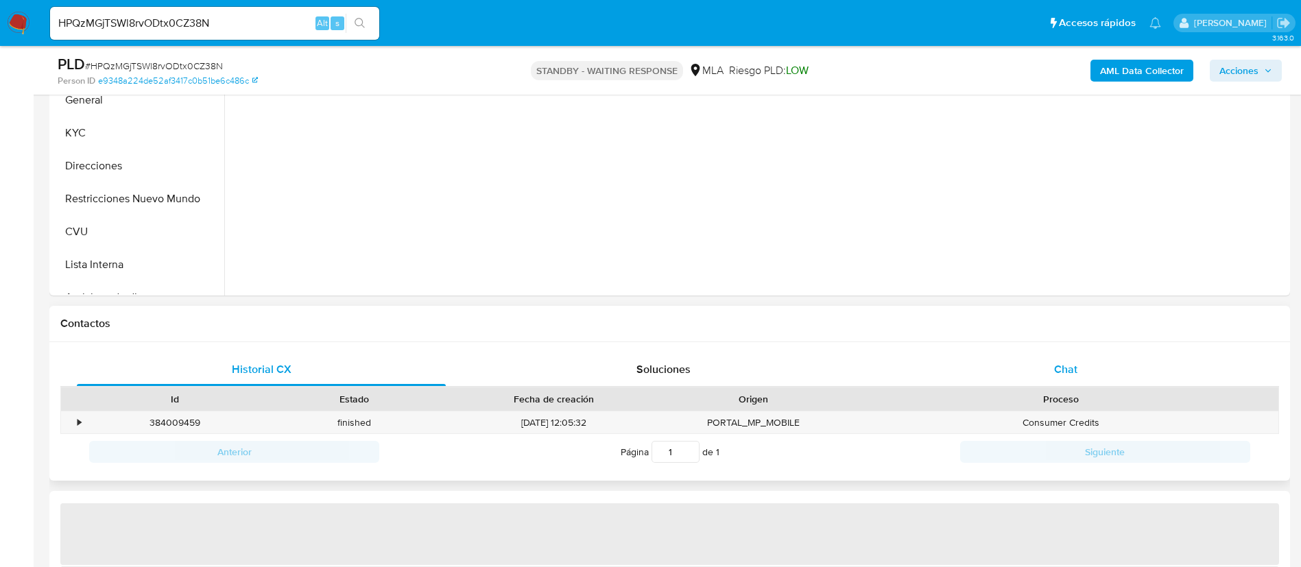
select select "10"
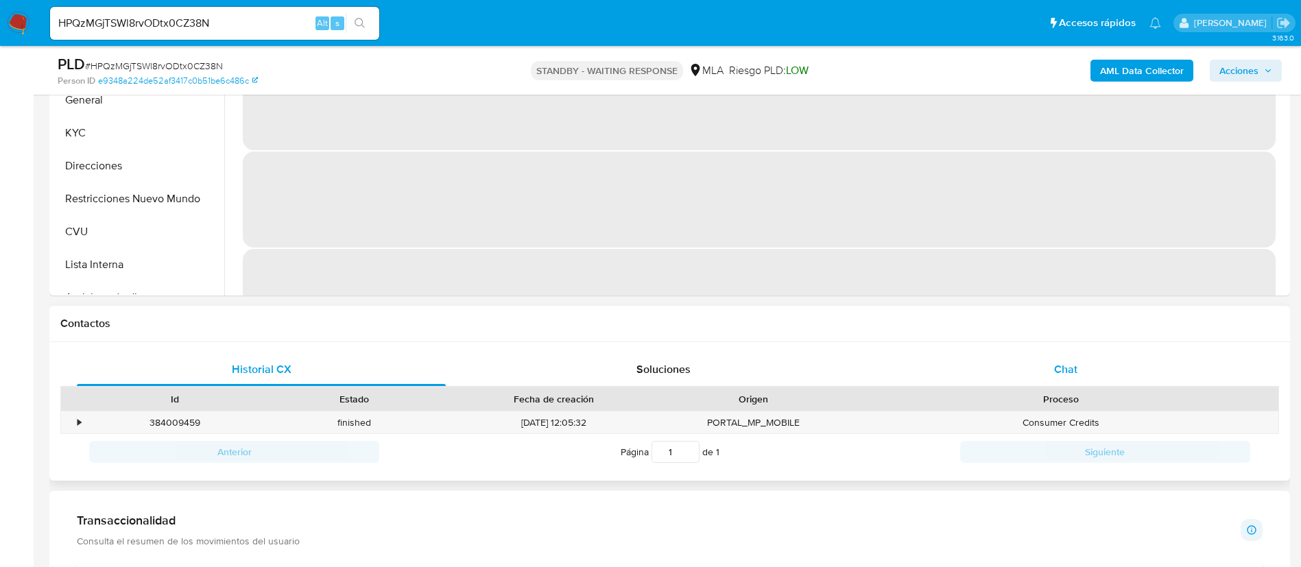
click at [942, 360] on div "Chat" at bounding box center [1065, 369] width 369 height 33
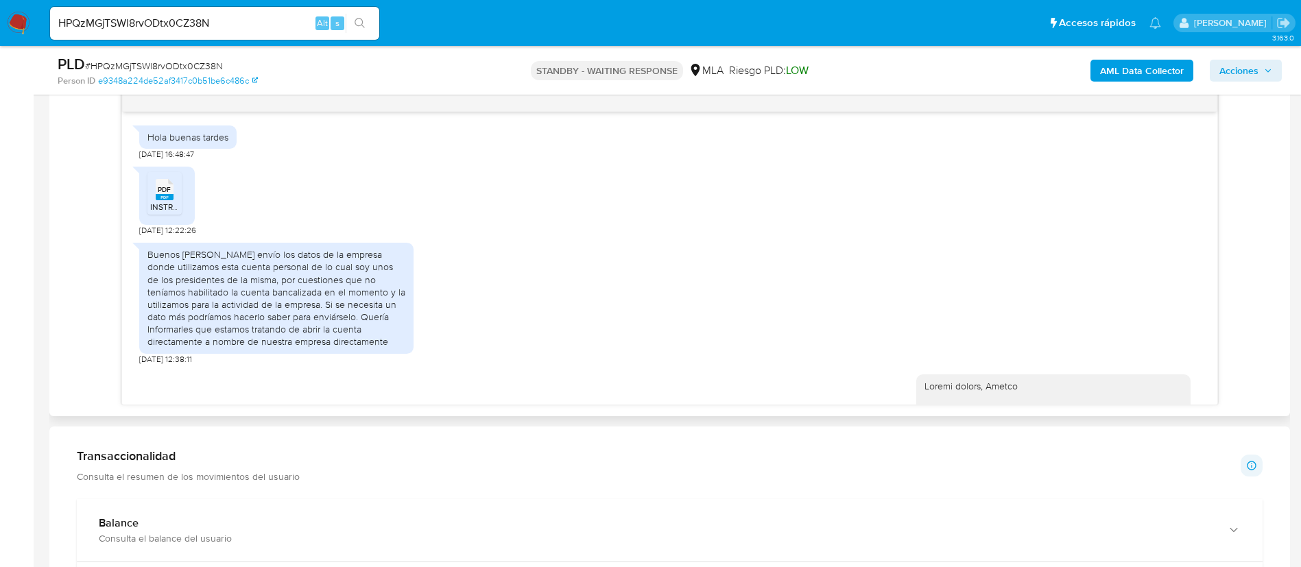
scroll to position [1694, 0]
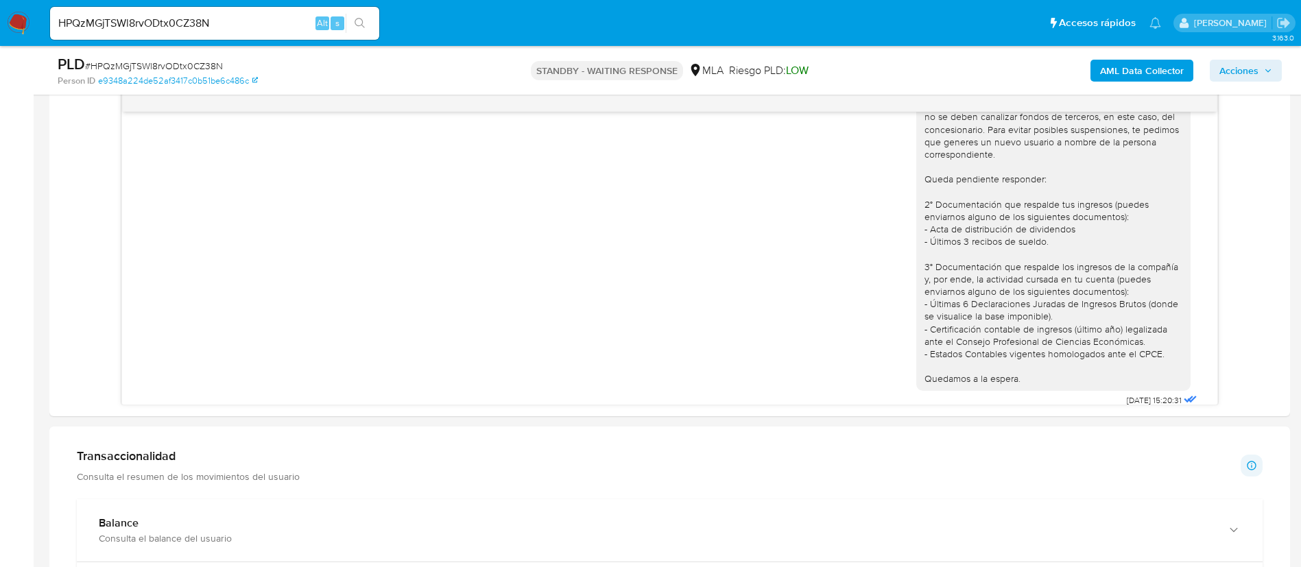
click at [300, 19] on input "HPQzMGjTSWl8rvODtx0CZ38N" at bounding box center [214, 23] width 329 height 18
paste input "rWbXDvkLT3McNtJhtBwu41It"
type input "rWbXDvkLT3McNtJhtBwu41It"
click at [352, 27] on button "search-icon" at bounding box center [360, 23] width 28 height 19
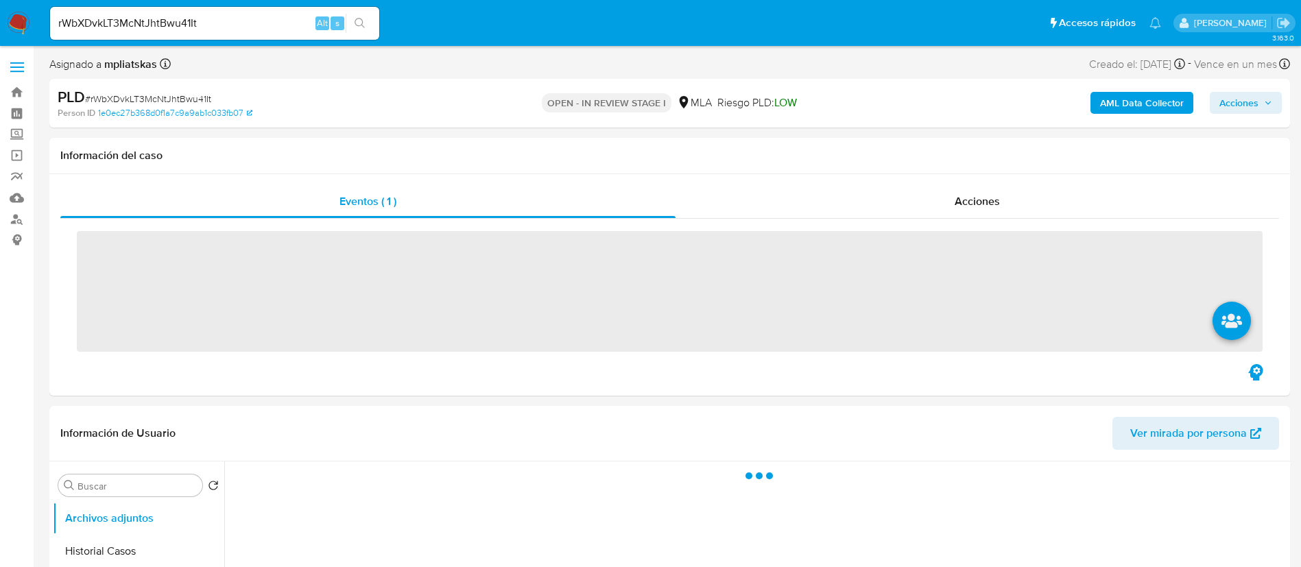
scroll to position [514, 0]
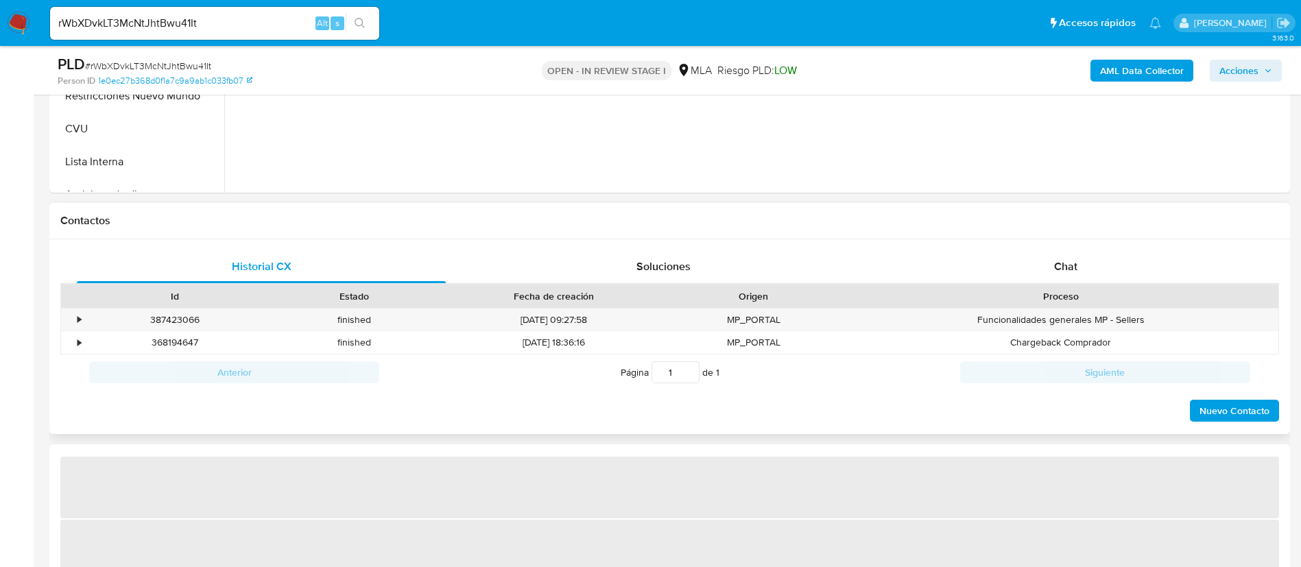
click at [939, 248] on div "Historial CX Soluciones Chat Id Estado Fecha de creación Origen Proceso • 38742…" at bounding box center [669, 337] width 1241 height 196
select select "10"
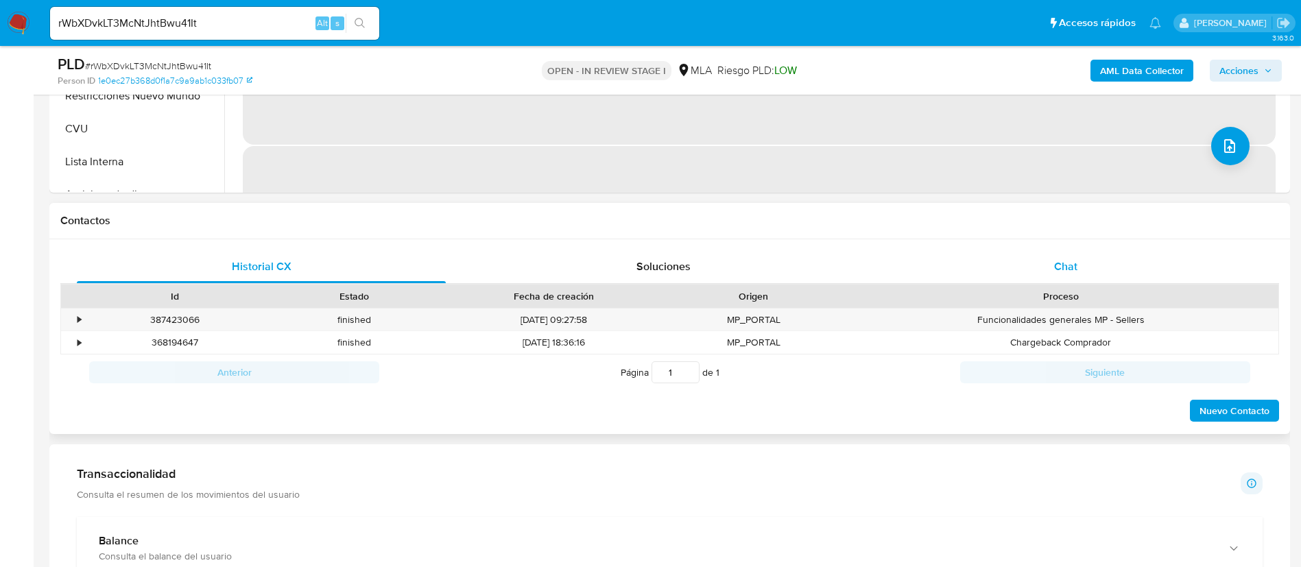
click at [941, 269] on div "Chat" at bounding box center [1065, 266] width 369 height 33
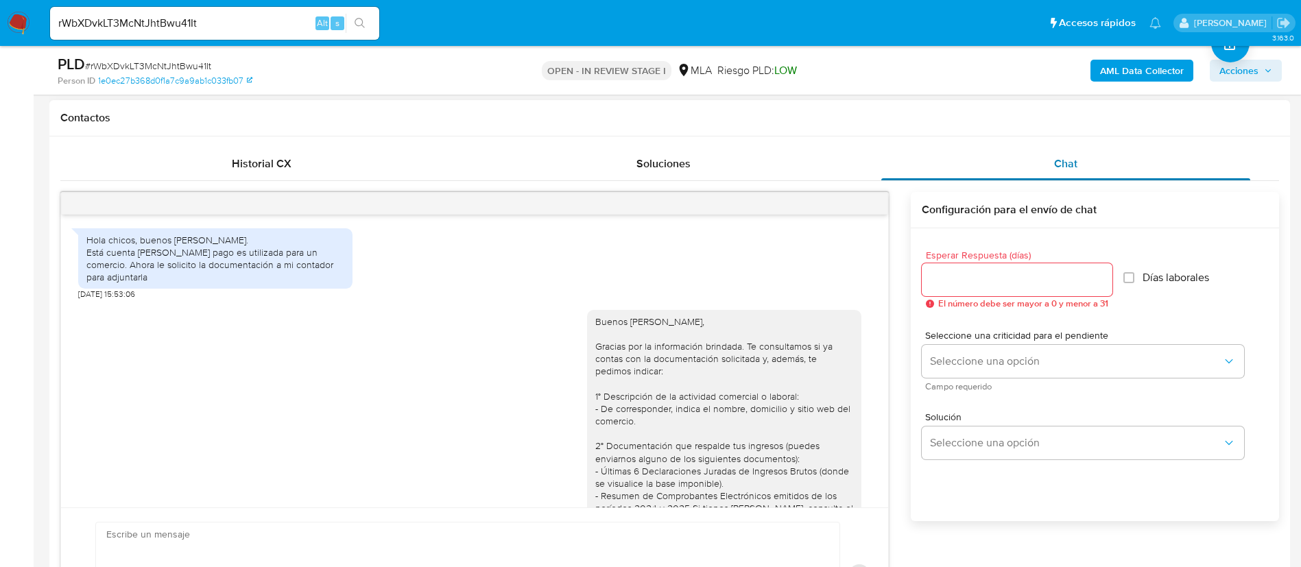
scroll to position [1539, 0]
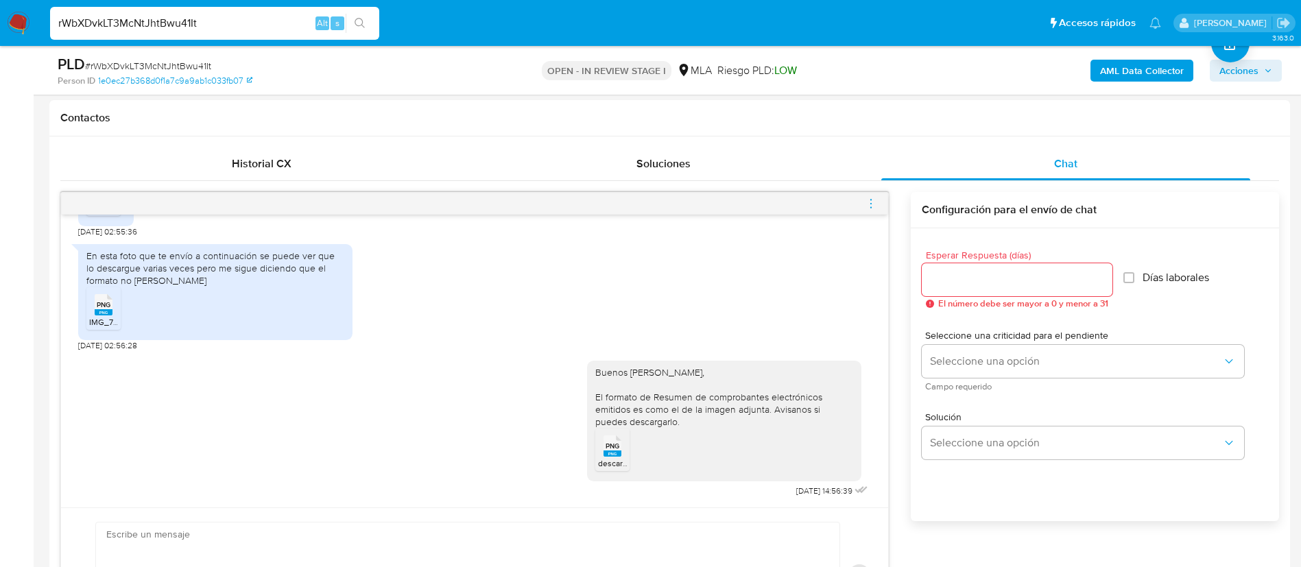
click at [250, 19] on input "rWbXDvkLT3McNtJhtBwu41It" at bounding box center [214, 23] width 329 height 18
paste input "JLaYlVBknXuPJxDswaiJCWZ1"
type input "JLaYlVBknXuPJxDswaiJCWZ1"
click at [352, 29] on button "search-icon" at bounding box center [360, 23] width 28 height 19
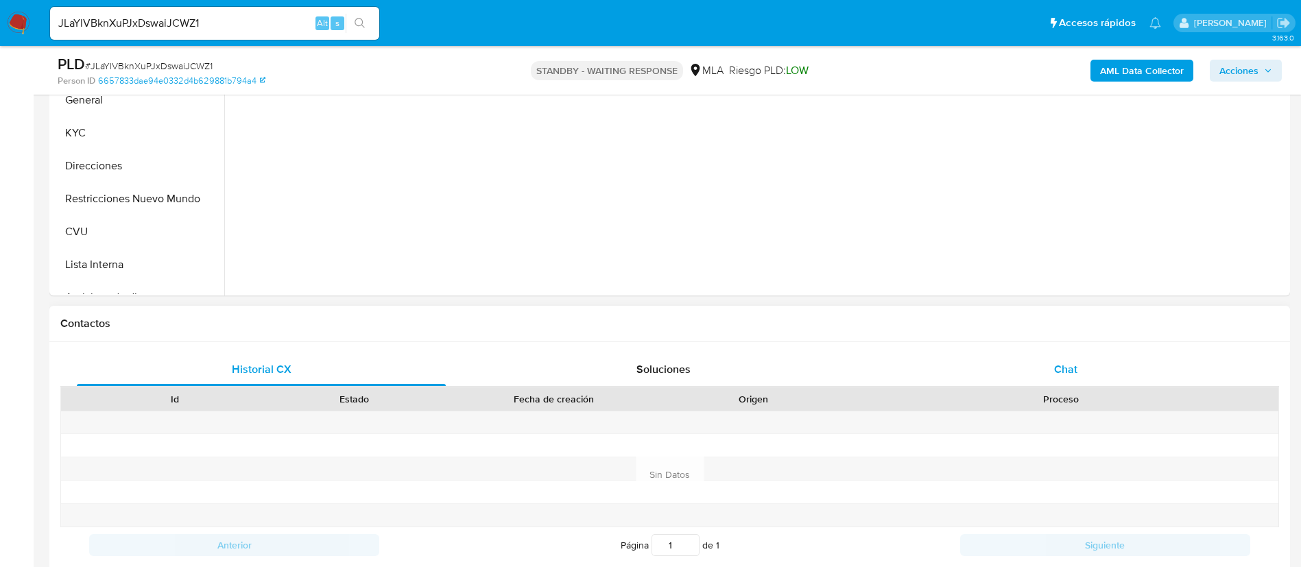
select select "10"
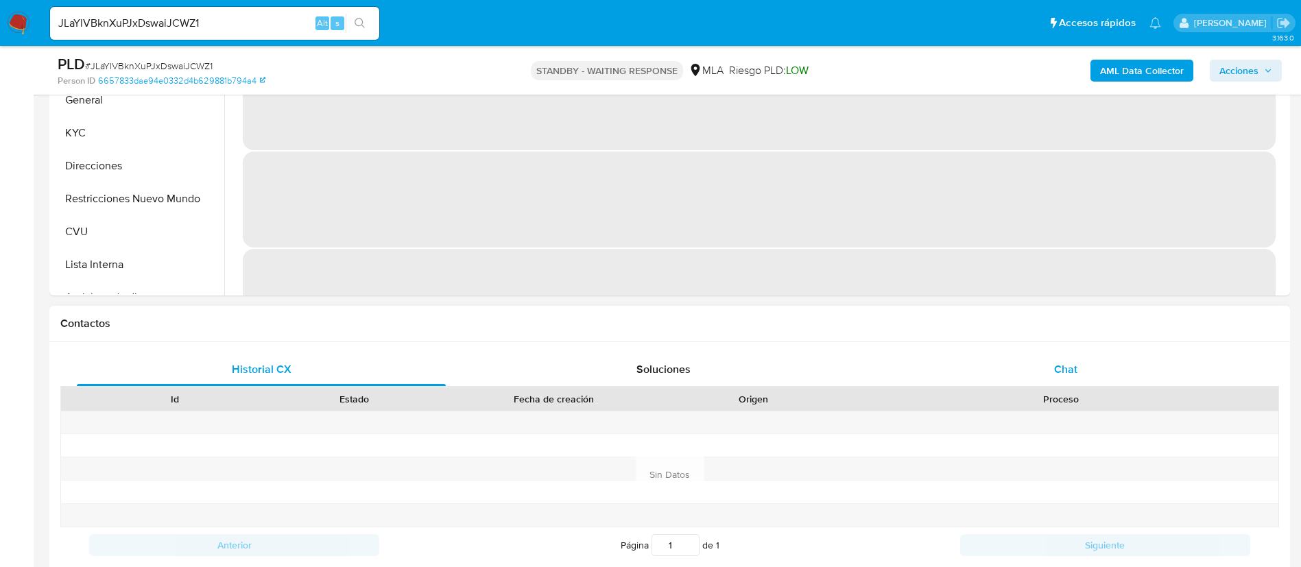
click at [947, 359] on div "Chat" at bounding box center [1065, 369] width 369 height 33
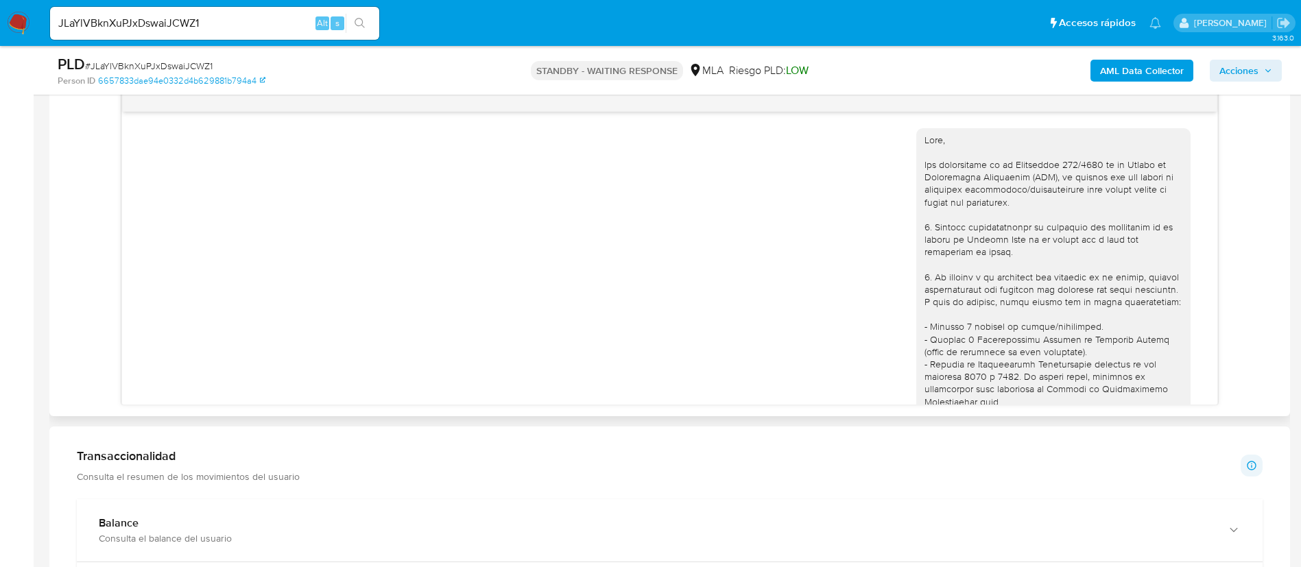
scroll to position [1674, 0]
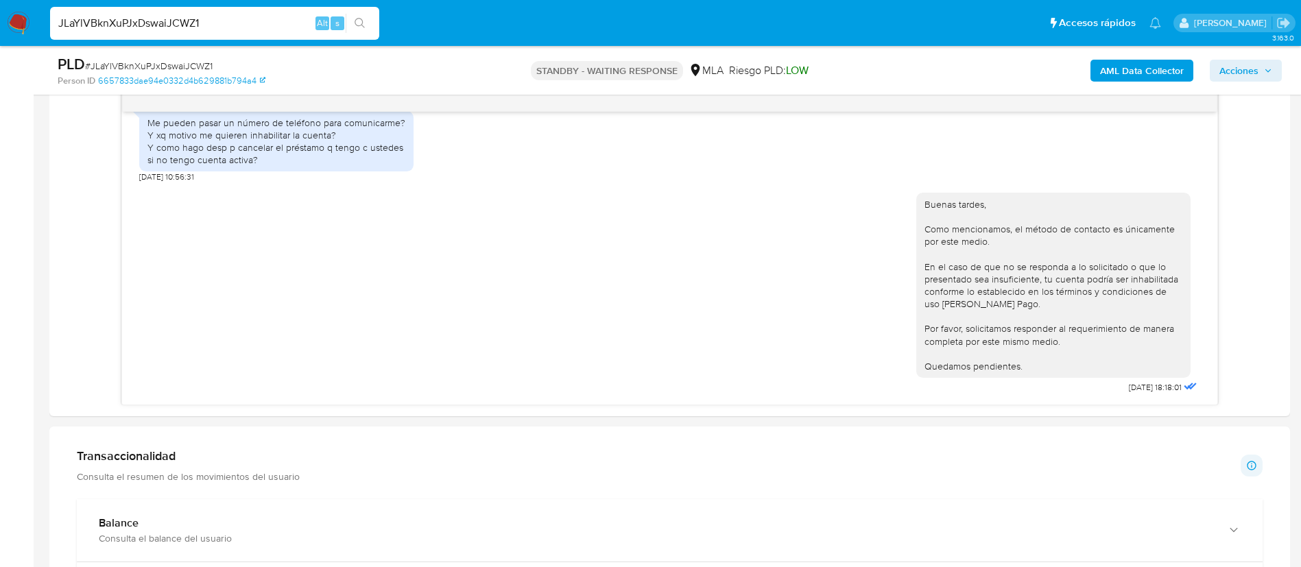
click at [288, 21] on input "JLaYlVBknXuPJxDswaiJCWZ1" at bounding box center [214, 23] width 329 height 18
paste input "g1v367ruGeGzfjLnpeoRL9wZ"
type input "g1v367ruGeGzfjLnpeoRL9wZ"
click at [363, 20] on icon "search-icon" at bounding box center [360, 23] width 11 height 11
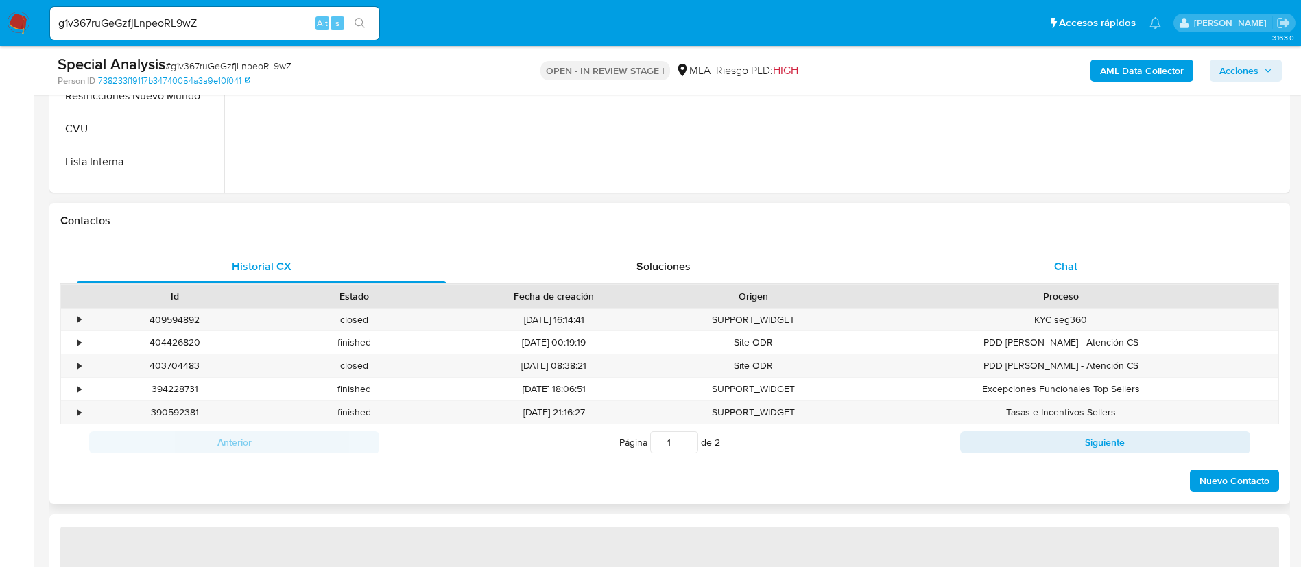
select select "10"
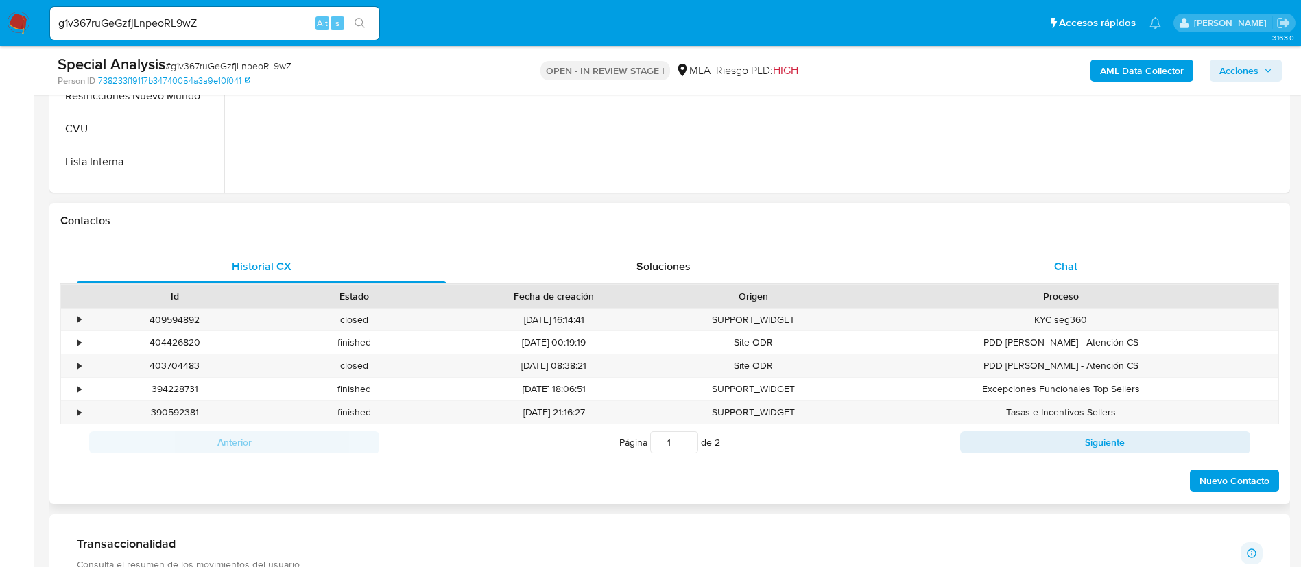
click at [977, 272] on div "Chat" at bounding box center [1065, 266] width 369 height 33
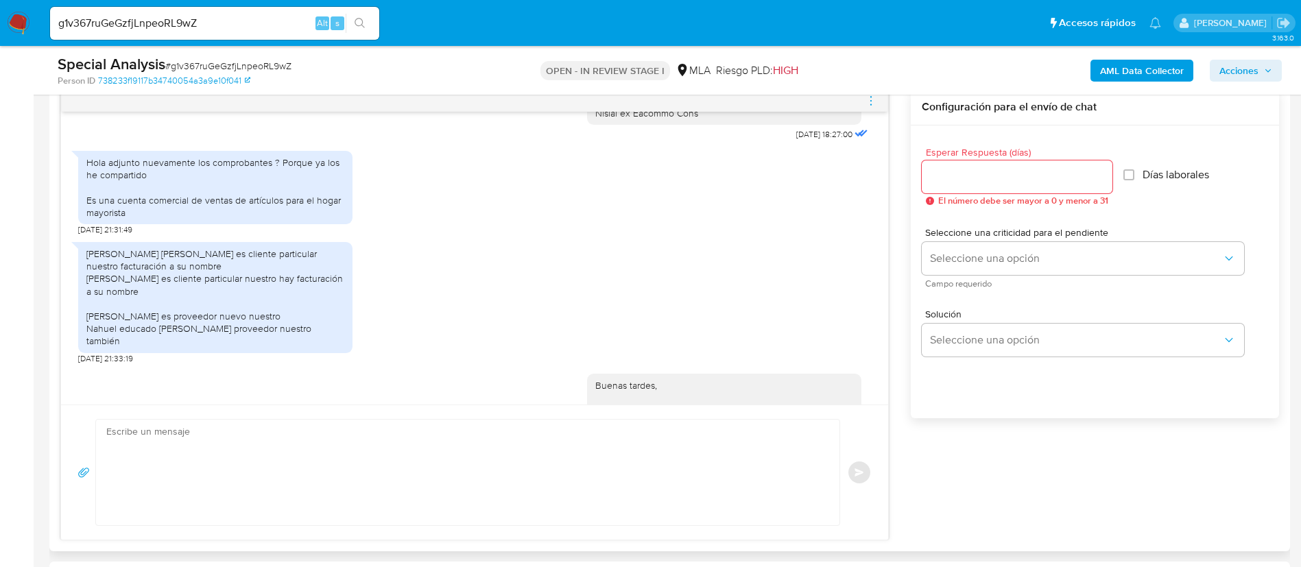
scroll to position [1768, 0]
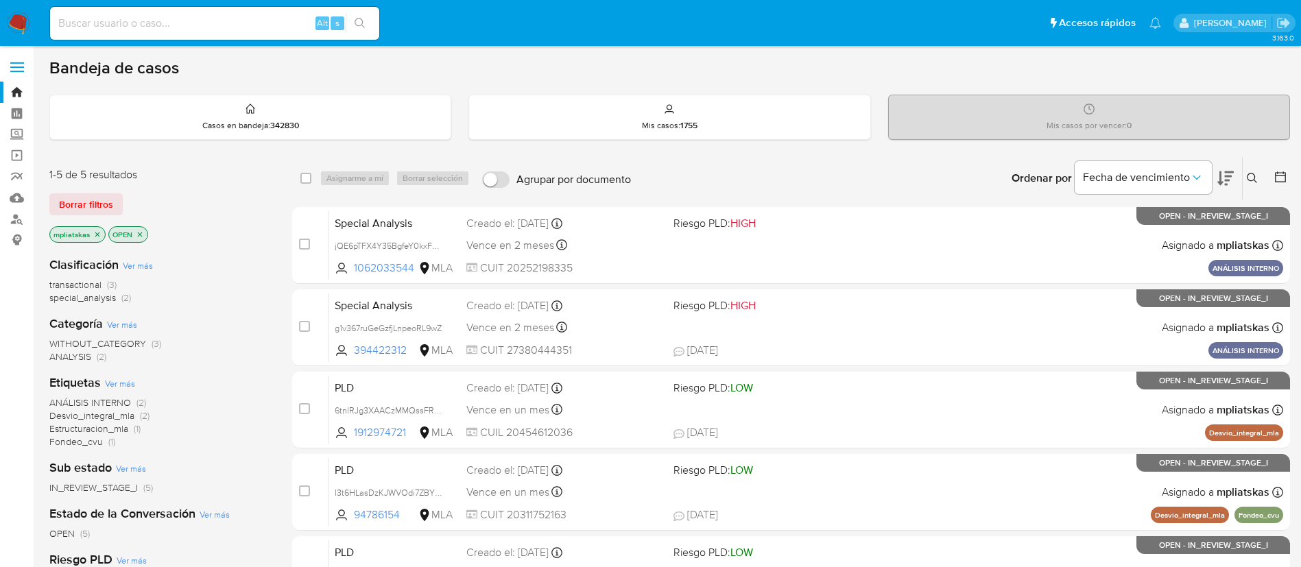
click at [16, 25] on img at bounding box center [18, 23] width 23 height 23
